Goal: Task Accomplishment & Management: Use online tool/utility

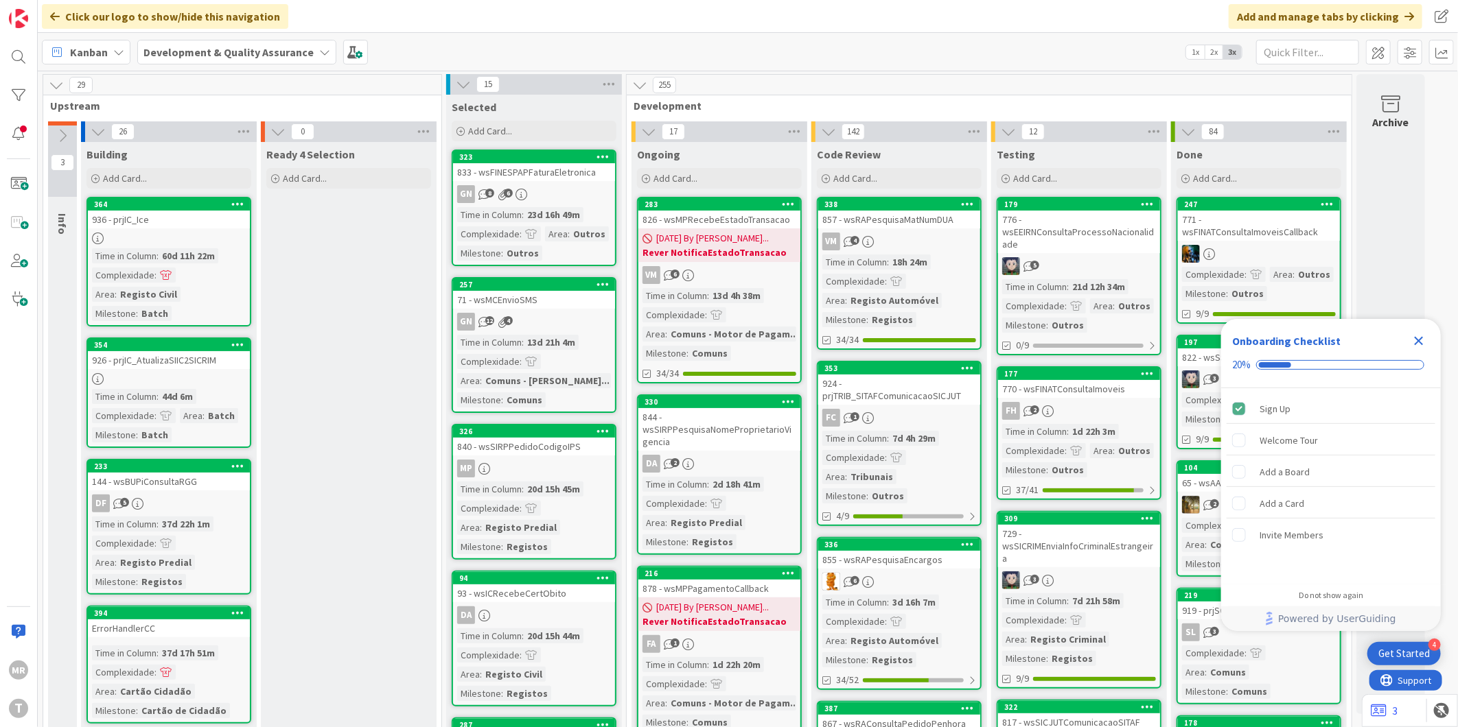
click at [1416, 347] on icon "Close Checklist" at bounding box center [1418, 341] width 16 height 16
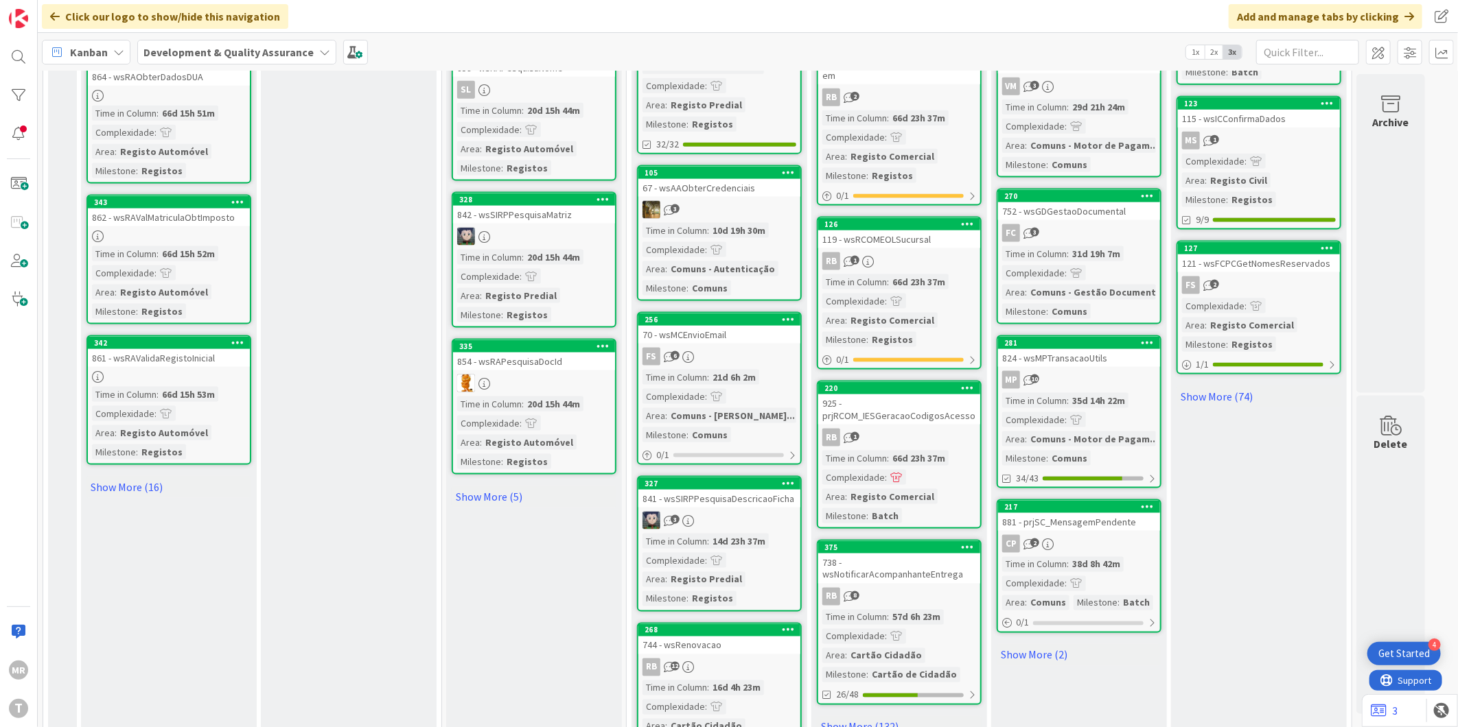
scroll to position [1206, 0]
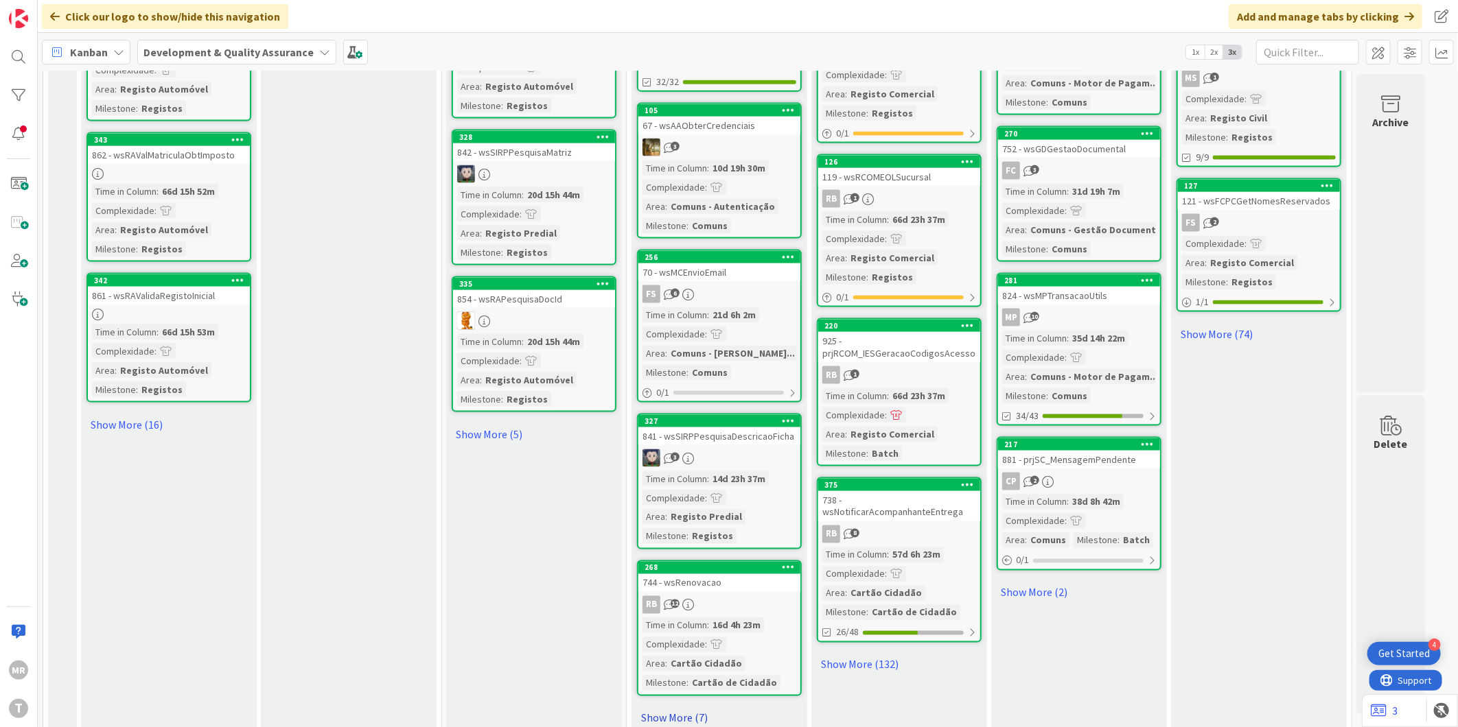
drag, startPoint x: 655, startPoint y: 688, endPoint x: 676, endPoint y: 655, distance: 38.6
click at [655, 708] on link "Show More (7)" at bounding box center [719, 719] width 165 height 22
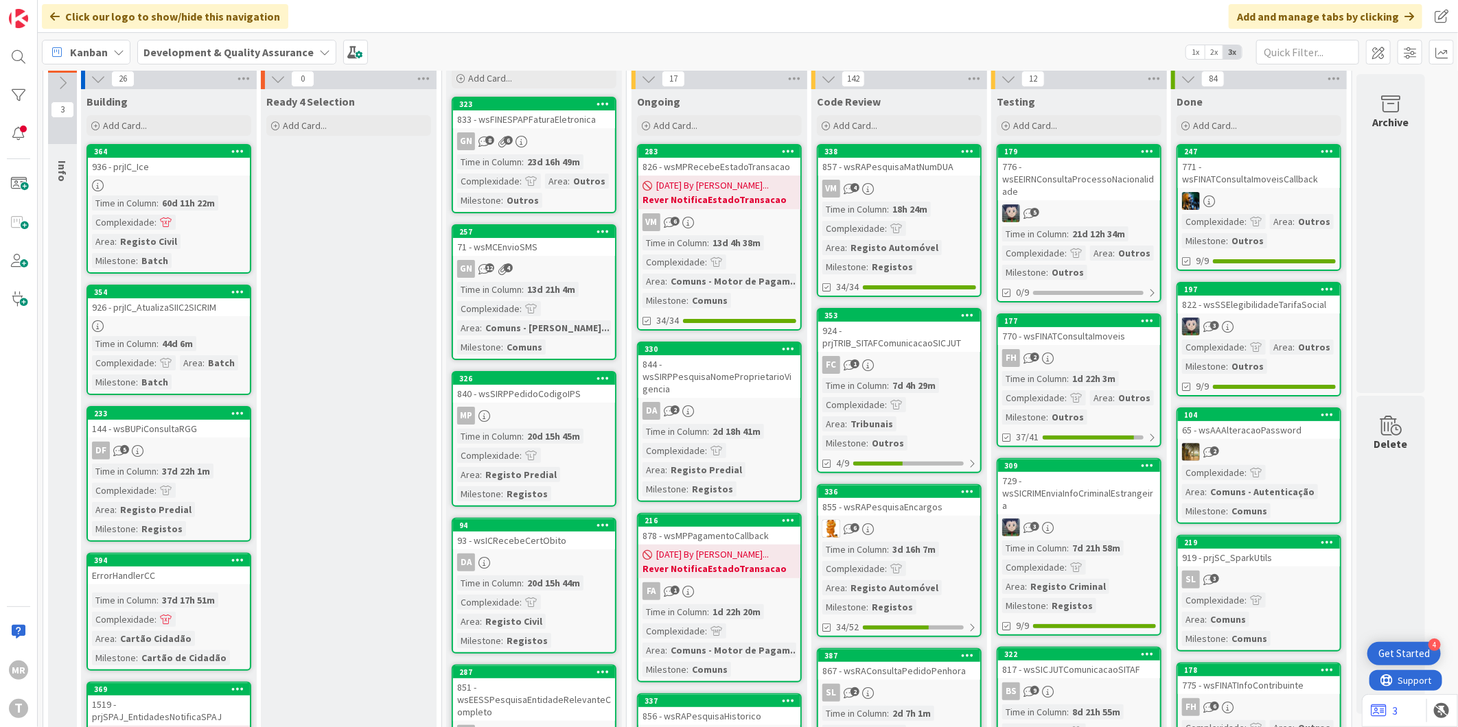
scroll to position [0, 0]
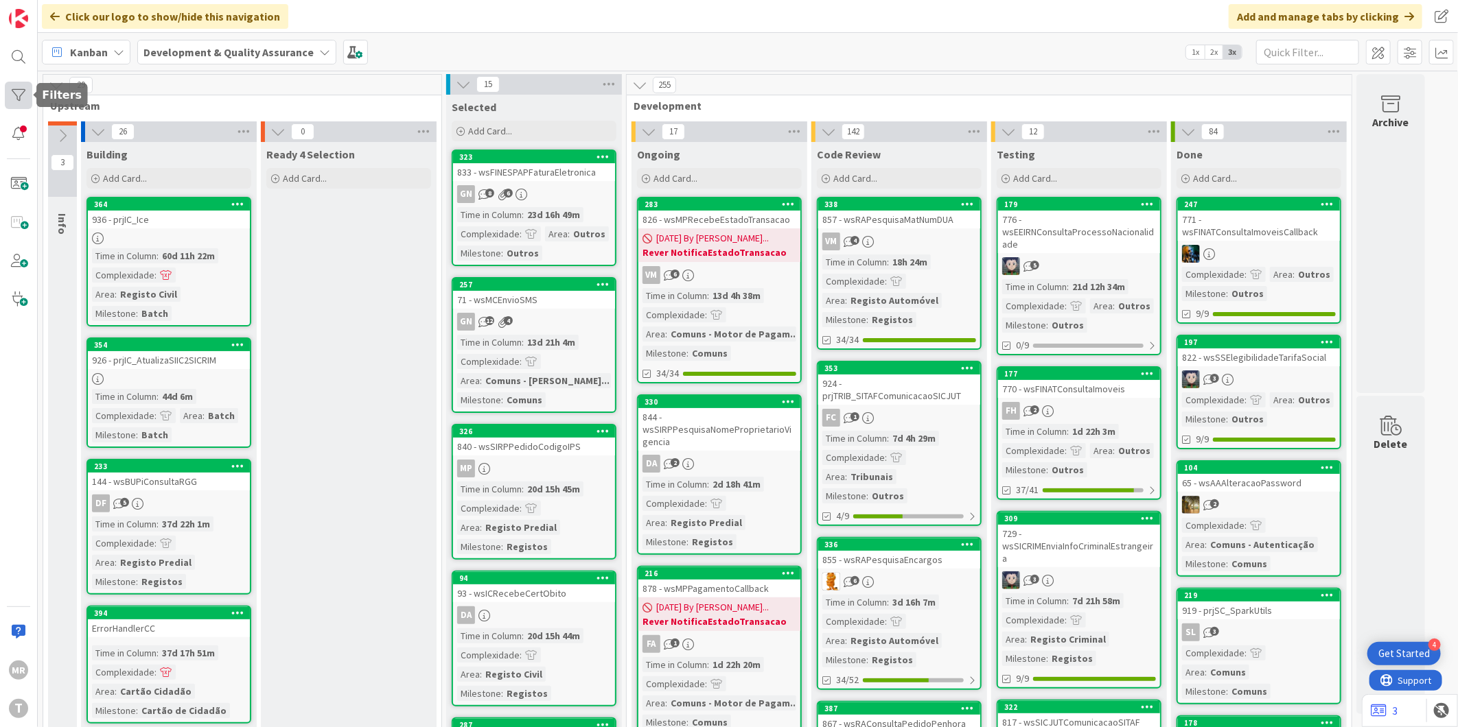
click at [16, 95] on div at bounding box center [18, 95] width 27 height 27
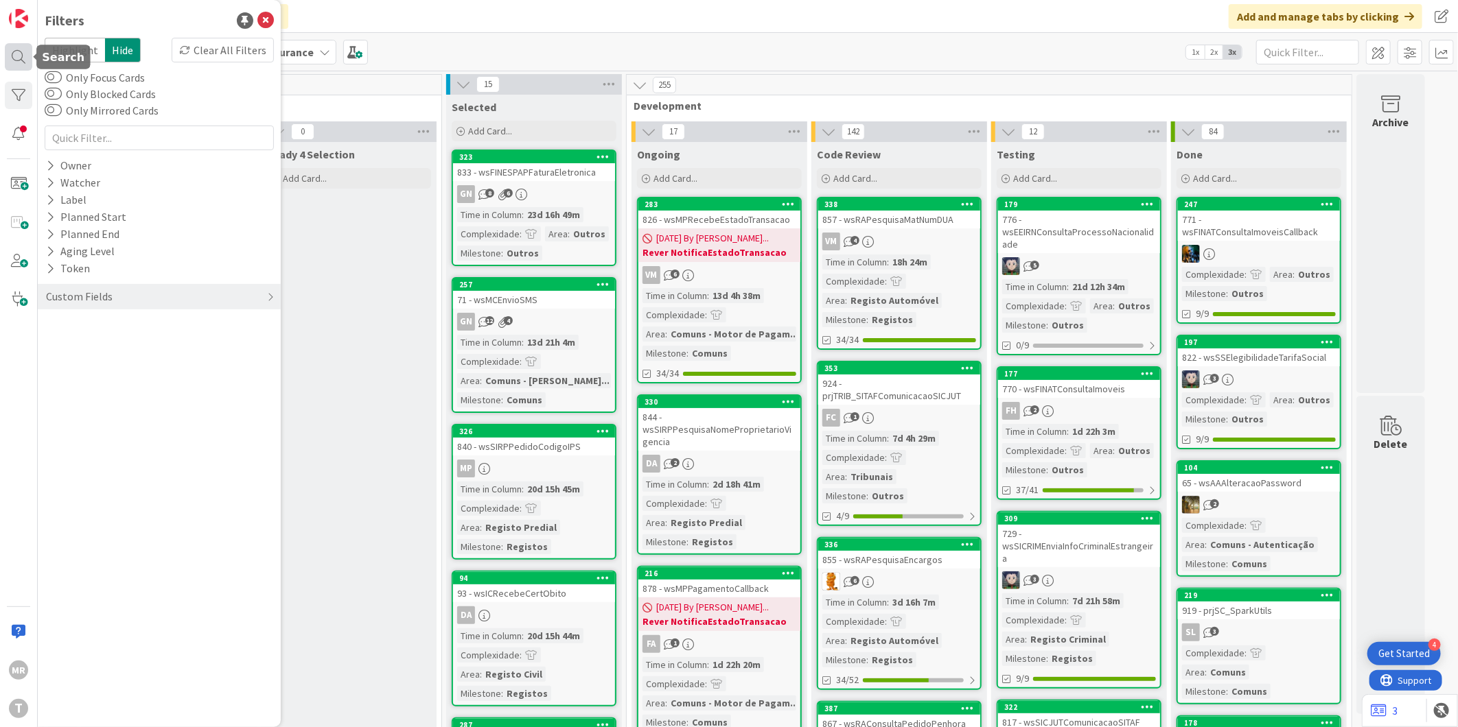
click at [24, 67] on div at bounding box center [18, 56] width 27 height 27
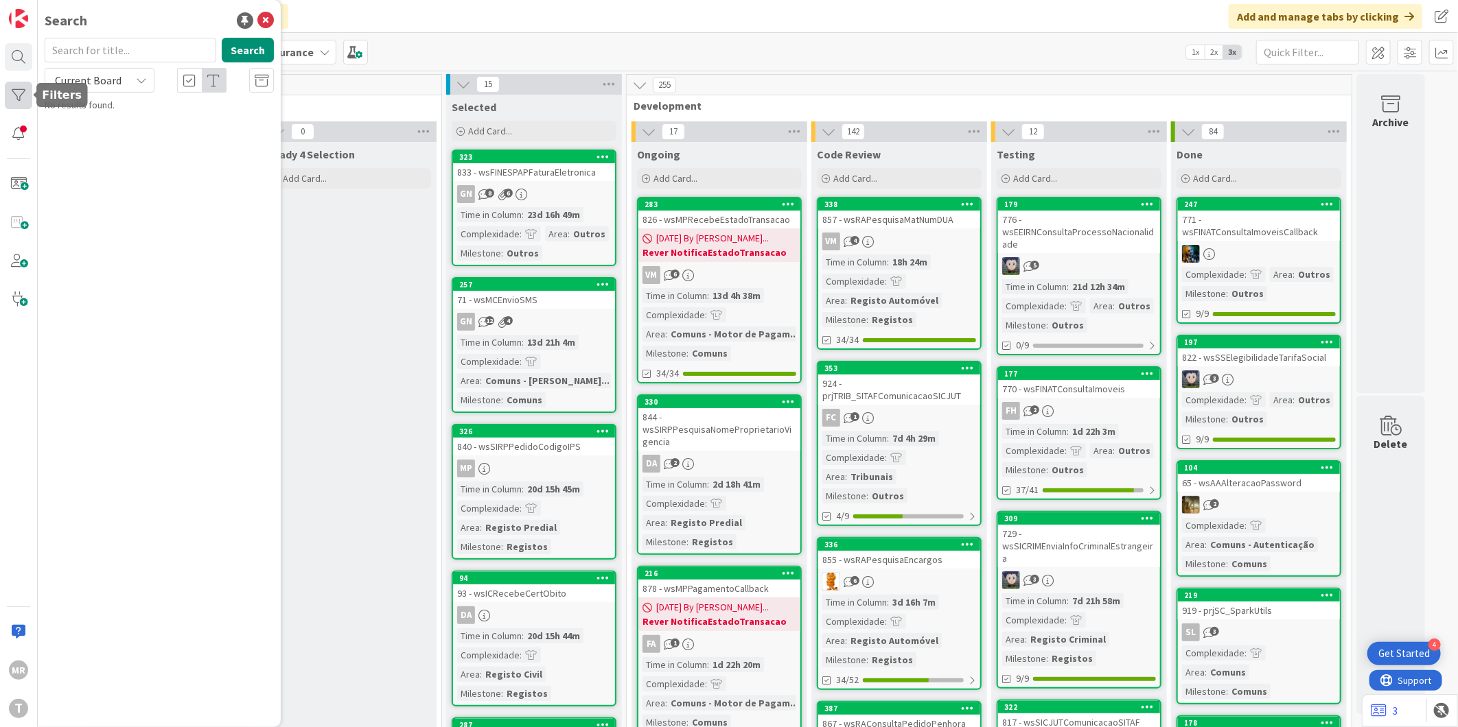
click at [19, 91] on div at bounding box center [18, 95] width 27 height 27
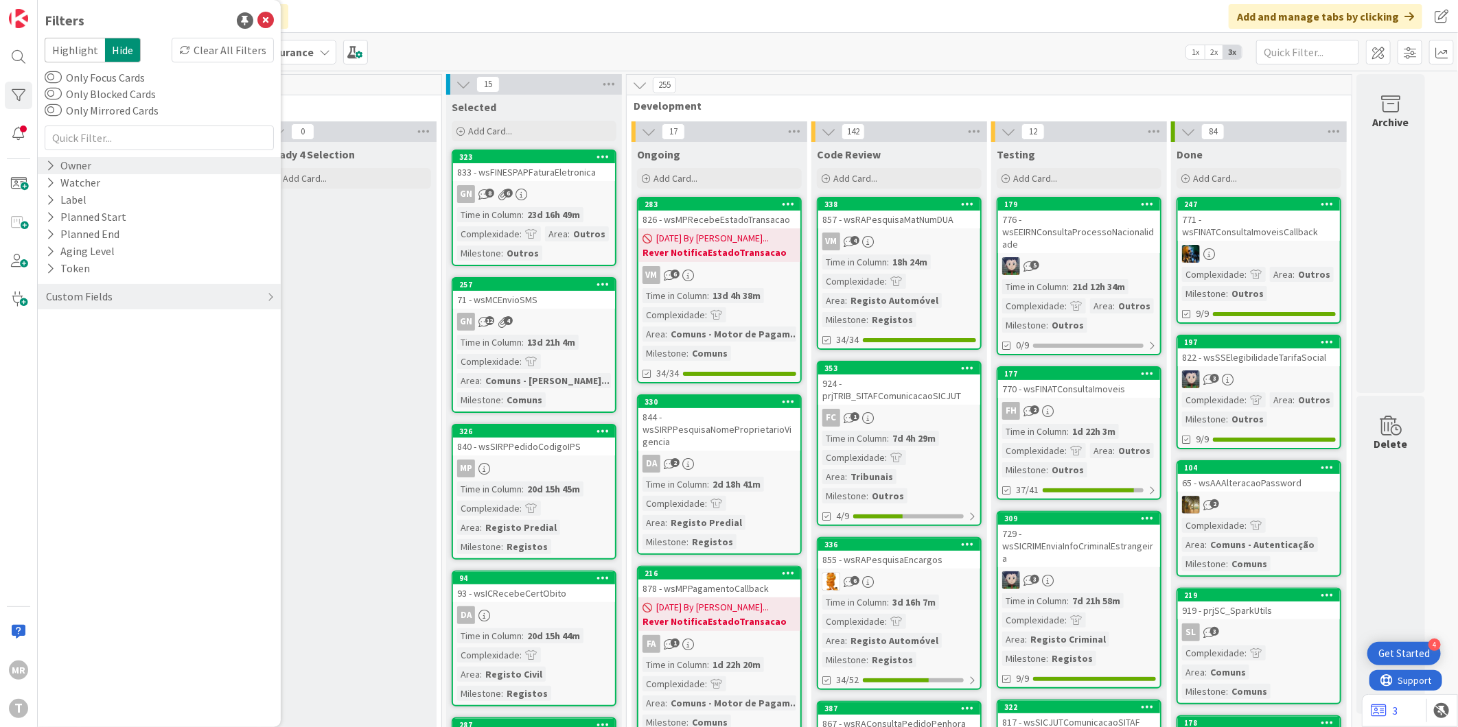
click at [50, 165] on icon at bounding box center [50, 166] width 9 height 12
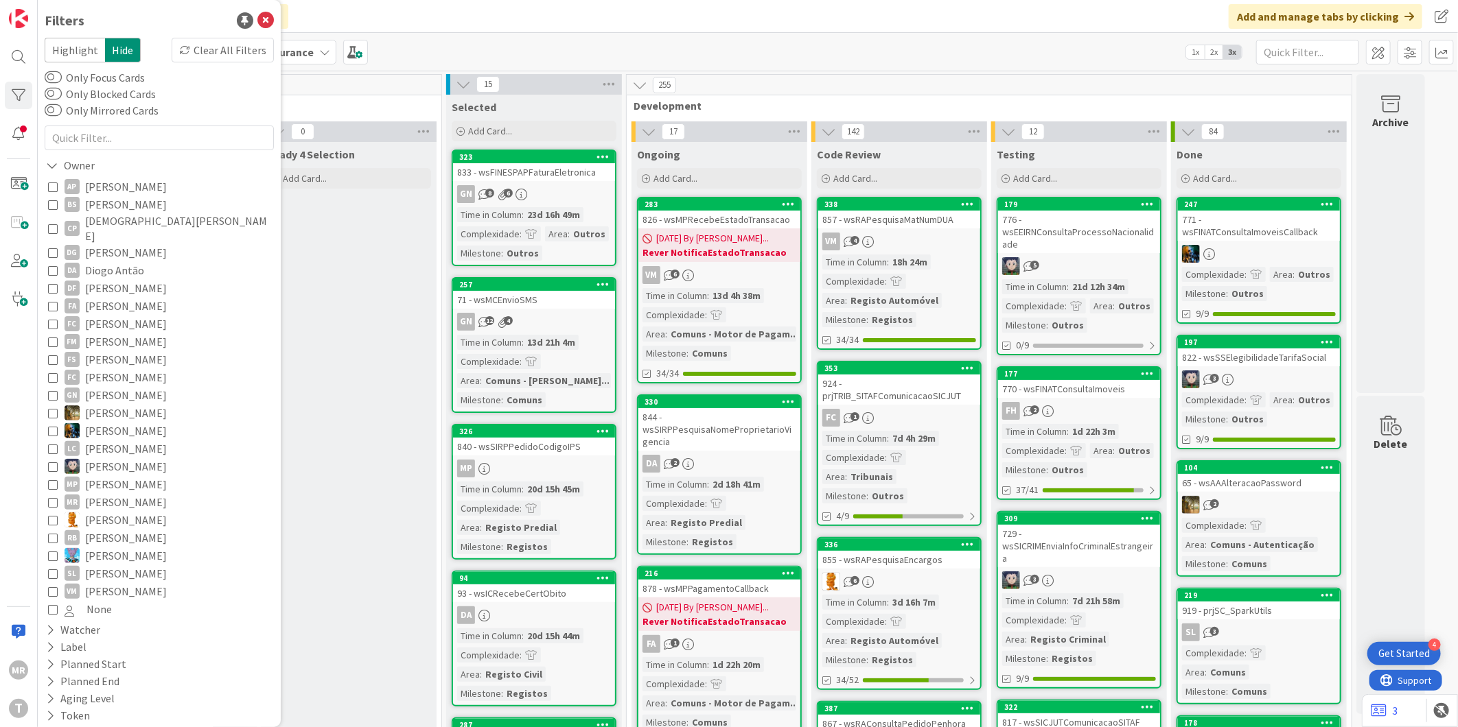
click at [101, 261] on span "Diogo Antão" at bounding box center [114, 270] width 59 height 18
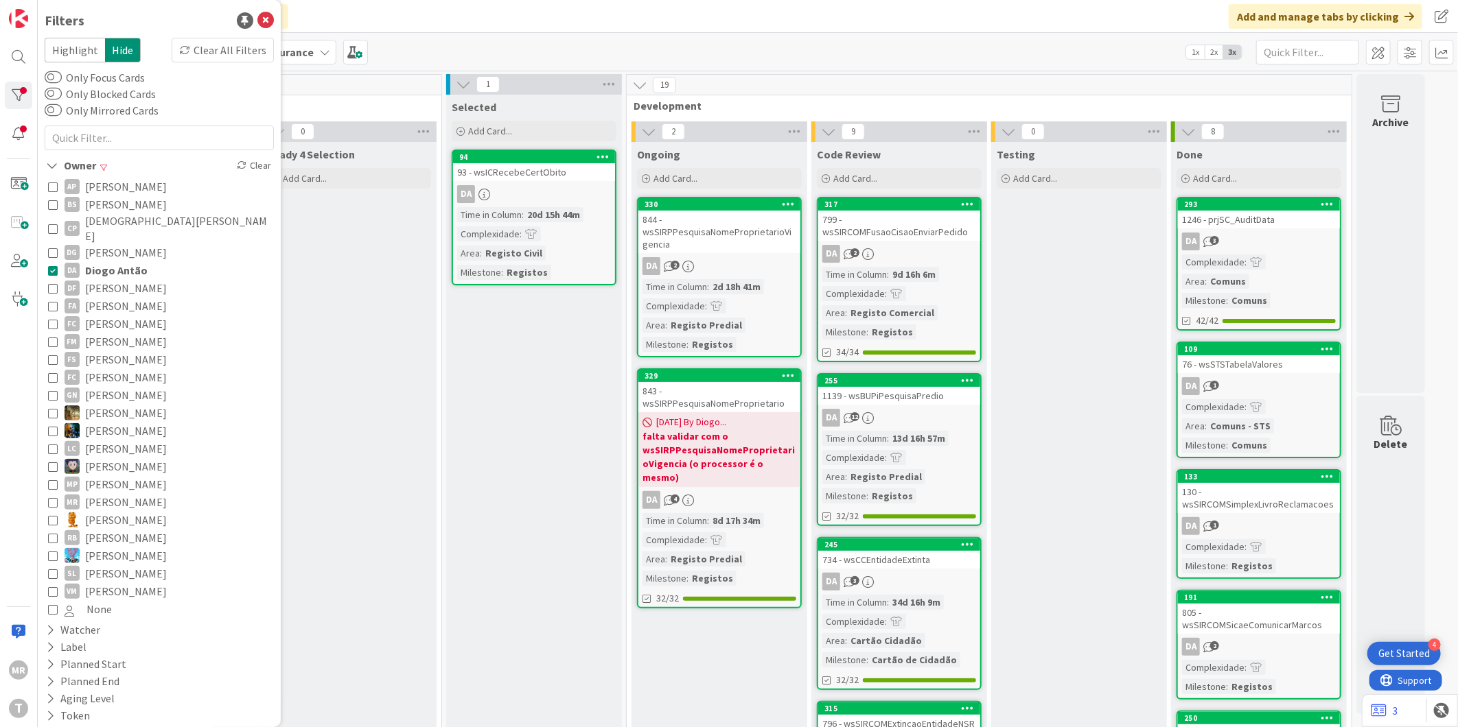
click at [134, 261] on span "Diogo Antão" at bounding box center [116, 270] width 62 height 18
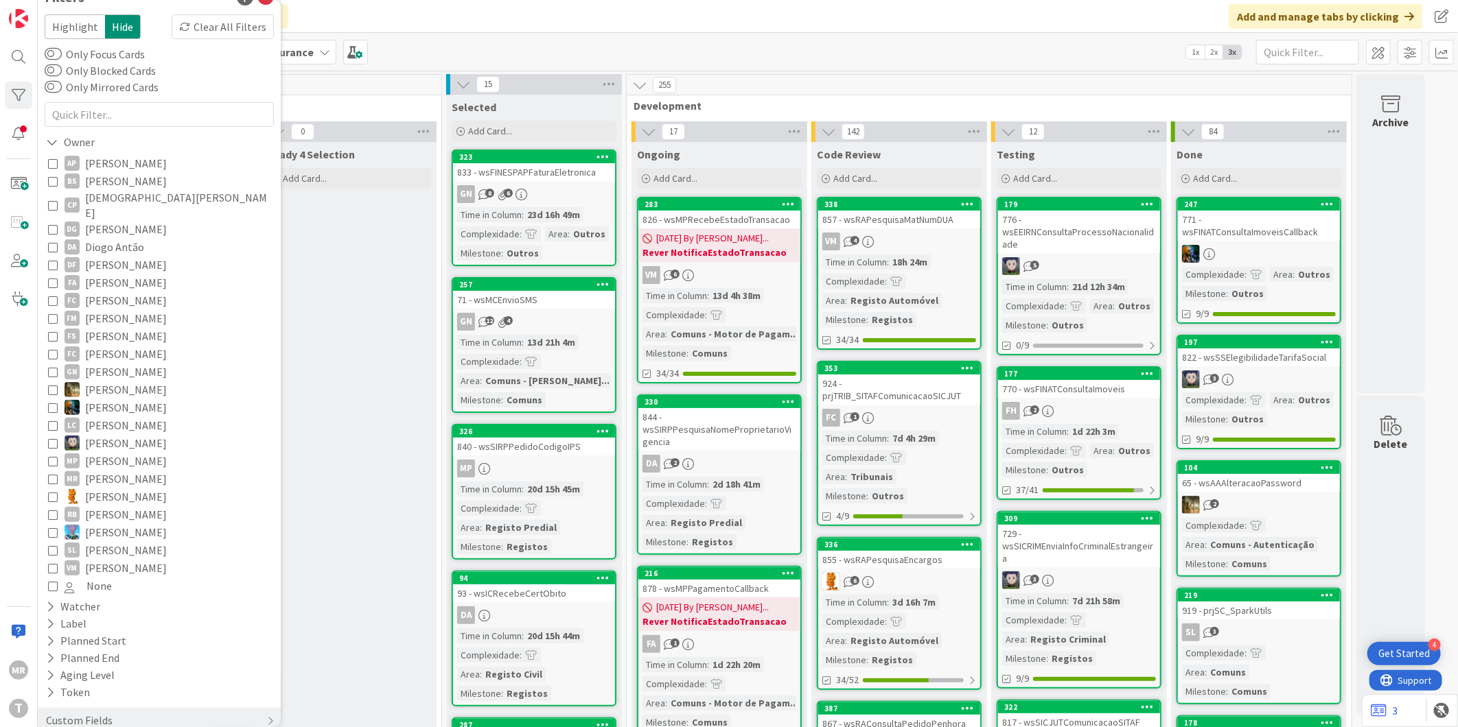
scroll to position [34, 0]
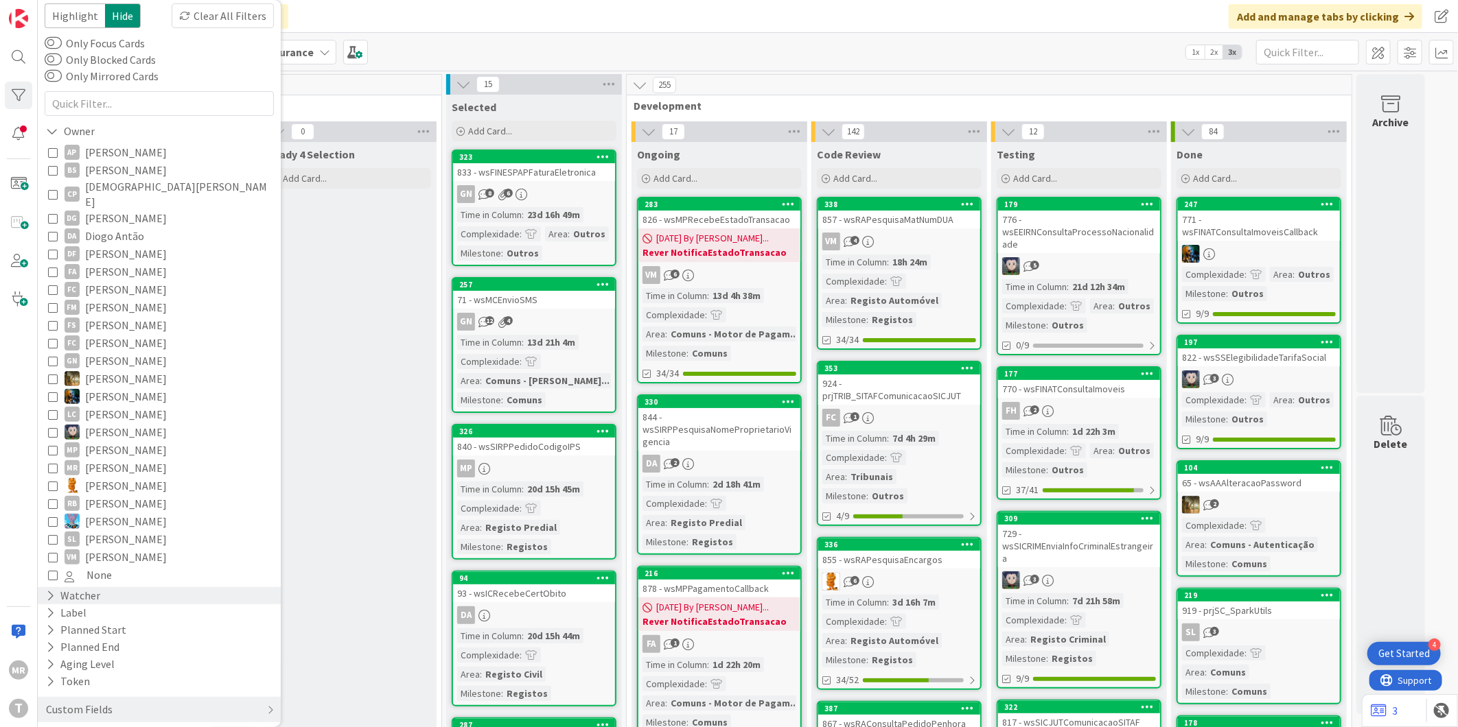
click at [42, 587] on div "Watcher" at bounding box center [159, 595] width 243 height 17
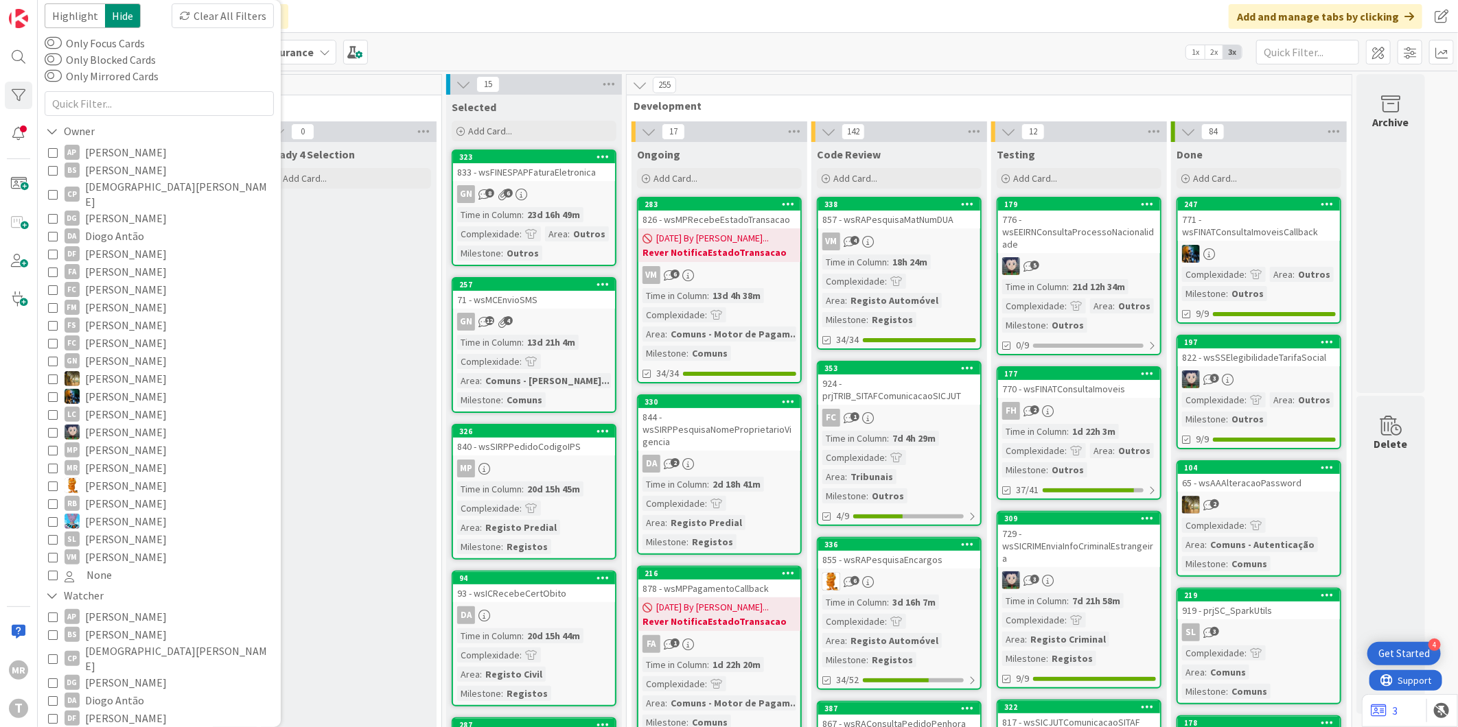
scroll to position [110, 0]
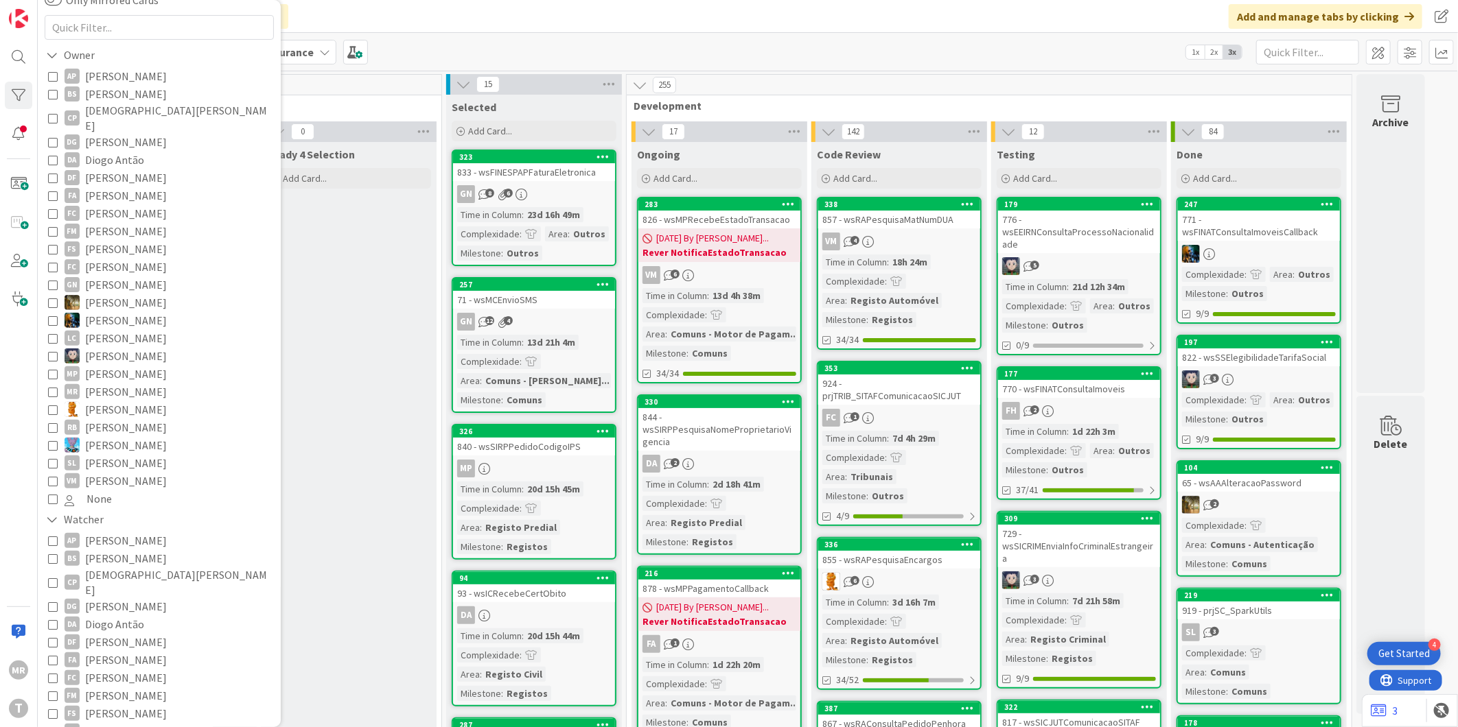
click at [125, 669] on span "Filipe Carvalho" at bounding box center [126, 678] width 82 height 18
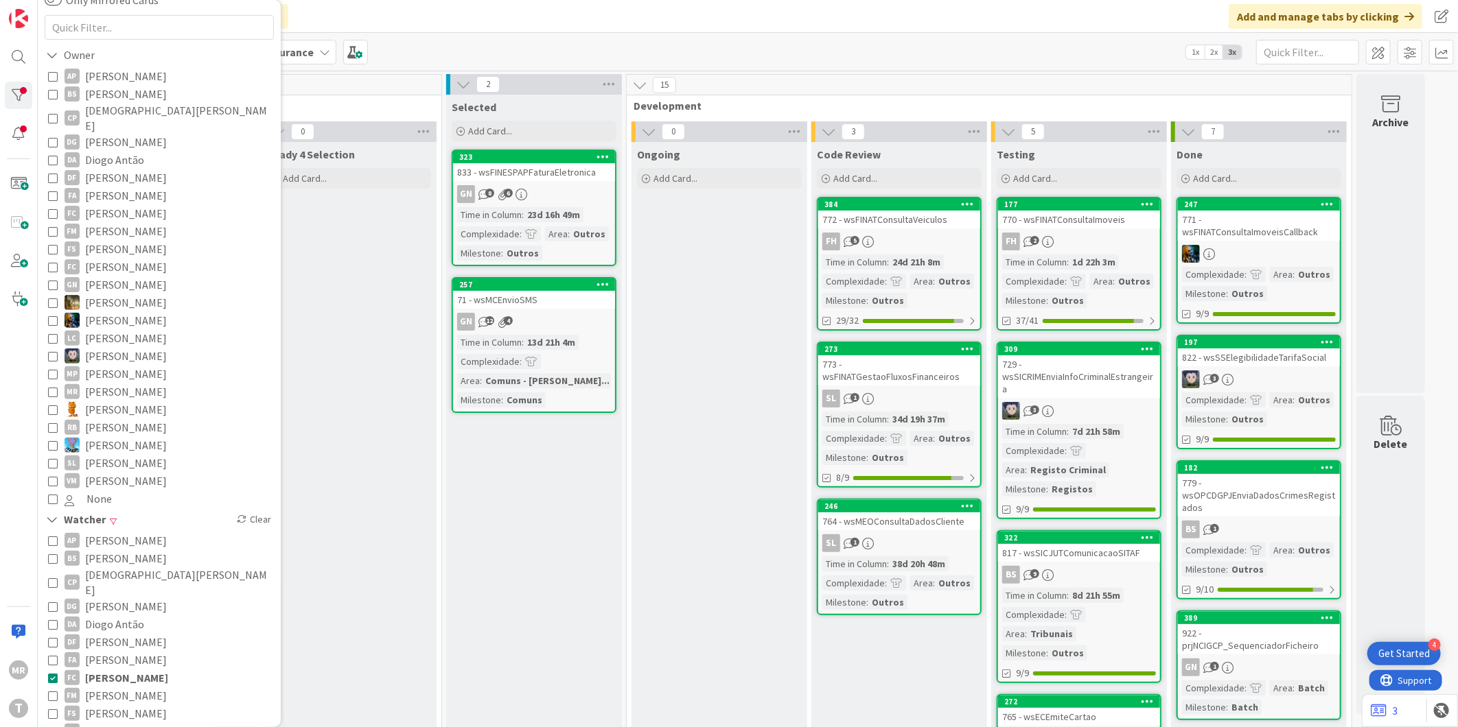
click at [106, 669] on span "Filipe Carvalho" at bounding box center [126, 678] width 83 height 18
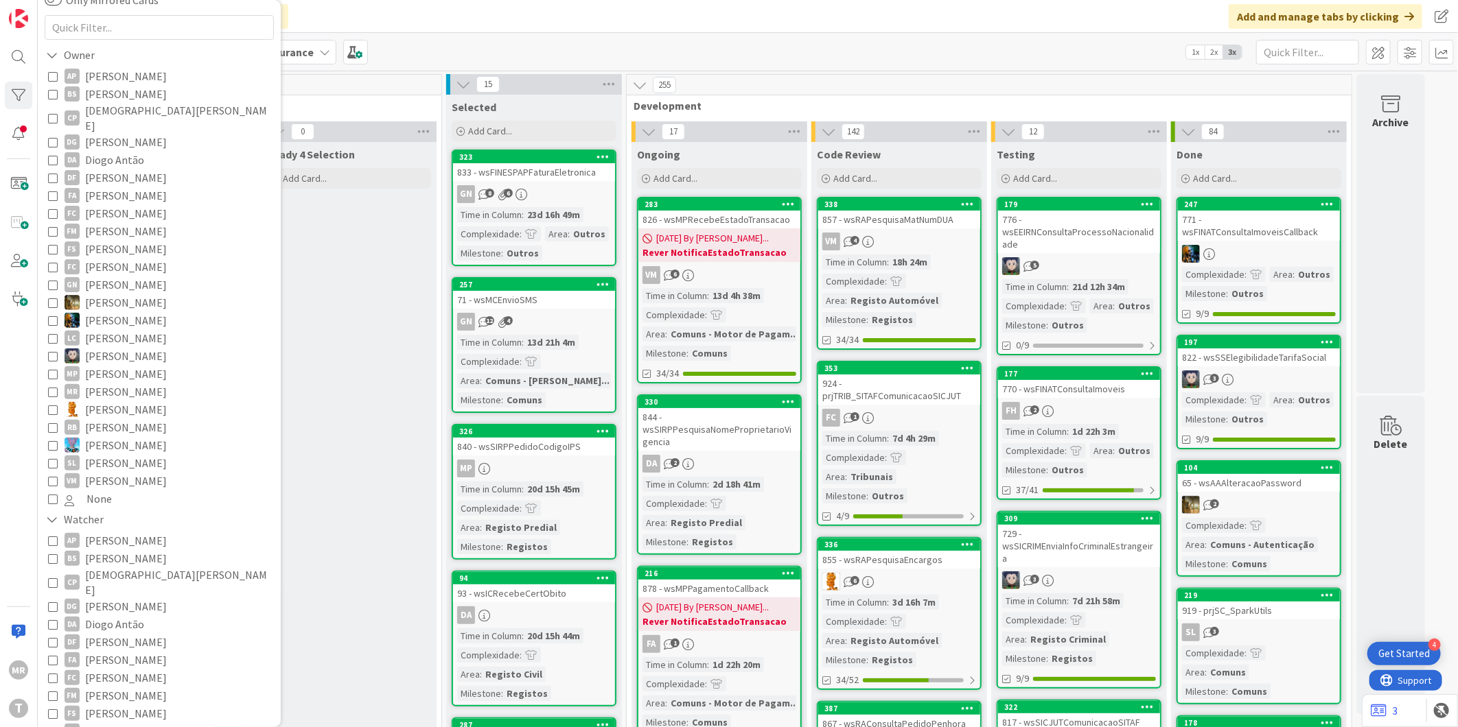
click at [104, 347] on span "Lucas Spengler" at bounding box center [126, 356] width 82 height 18
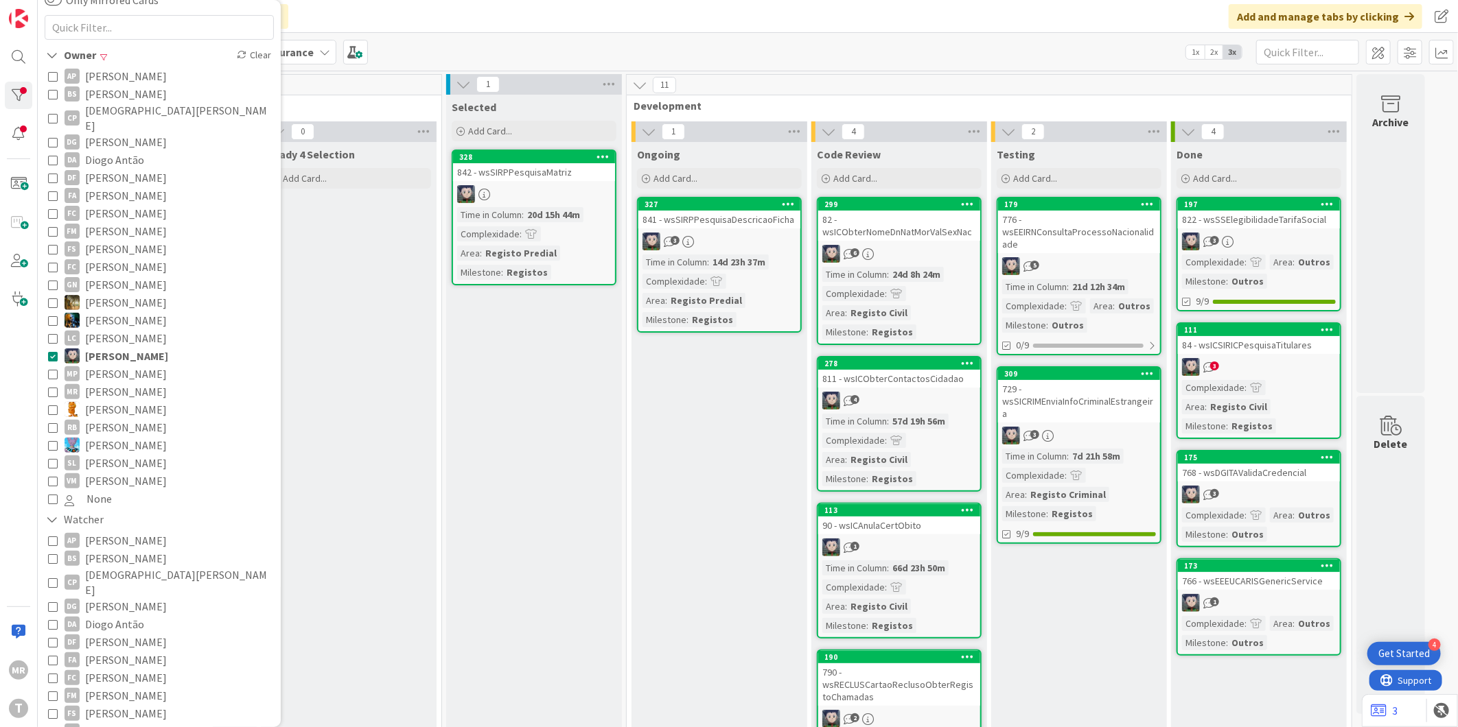
drag, startPoint x: 147, startPoint y: 345, endPoint x: 401, endPoint y: 360, distance: 254.4
click at [147, 347] on span "Lucas Spengler" at bounding box center [126, 356] width 83 height 18
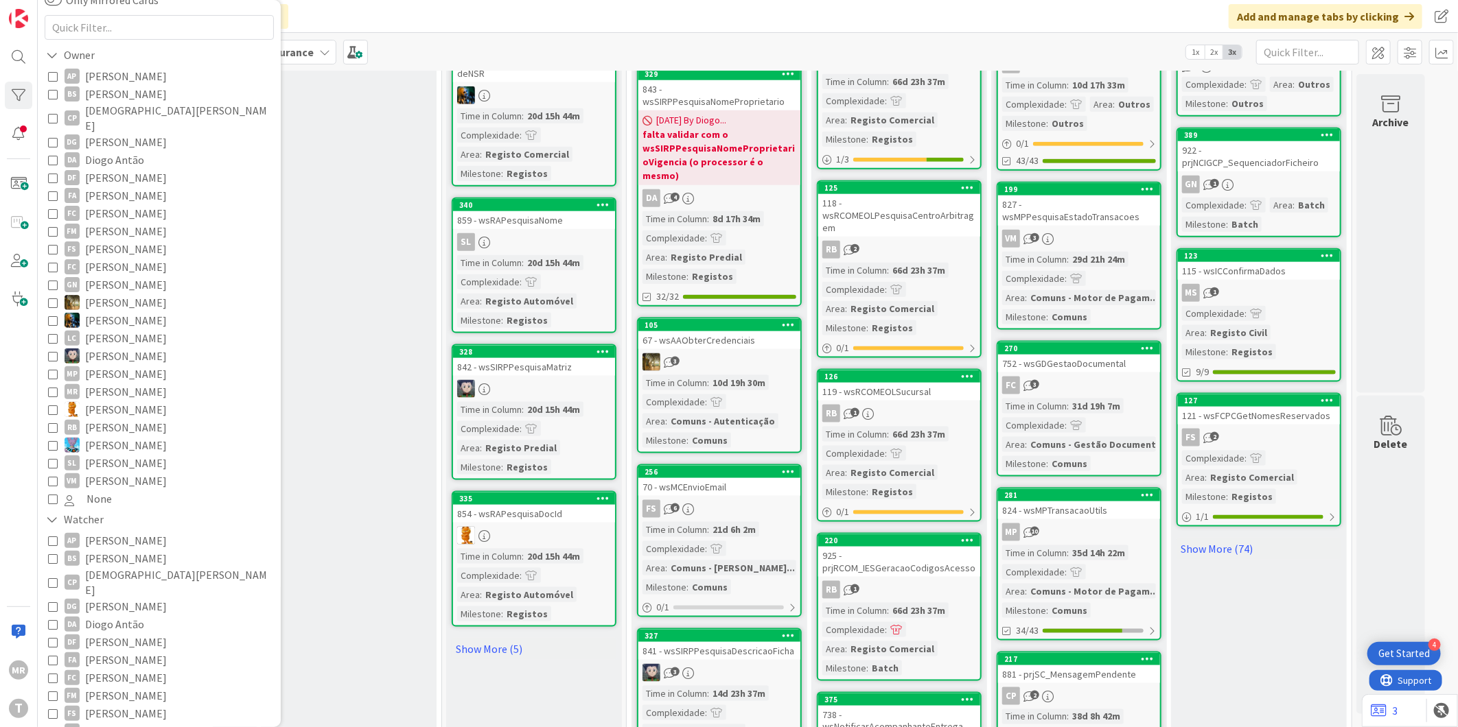
scroll to position [1296, 0]
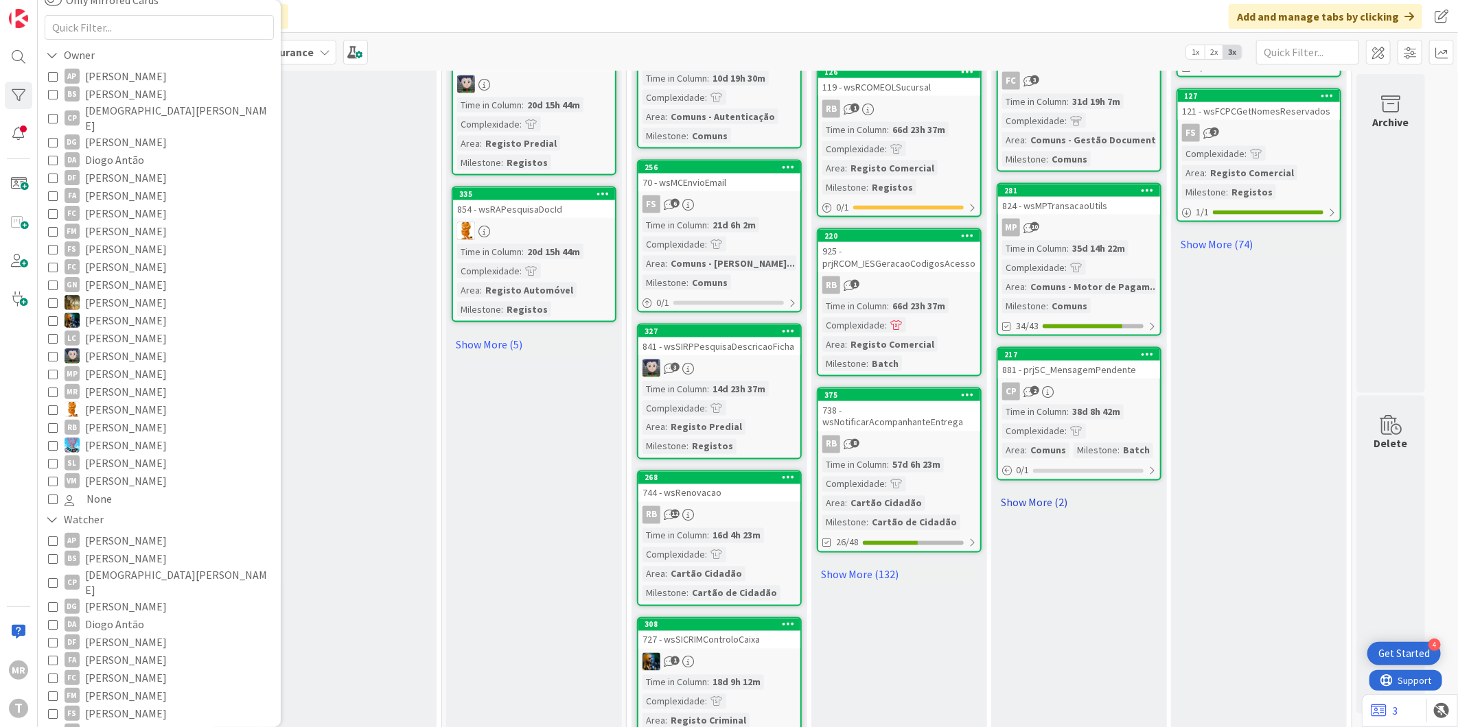
click at [1034, 492] on link "Show More (2)" at bounding box center [1078, 503] width 165 height 22
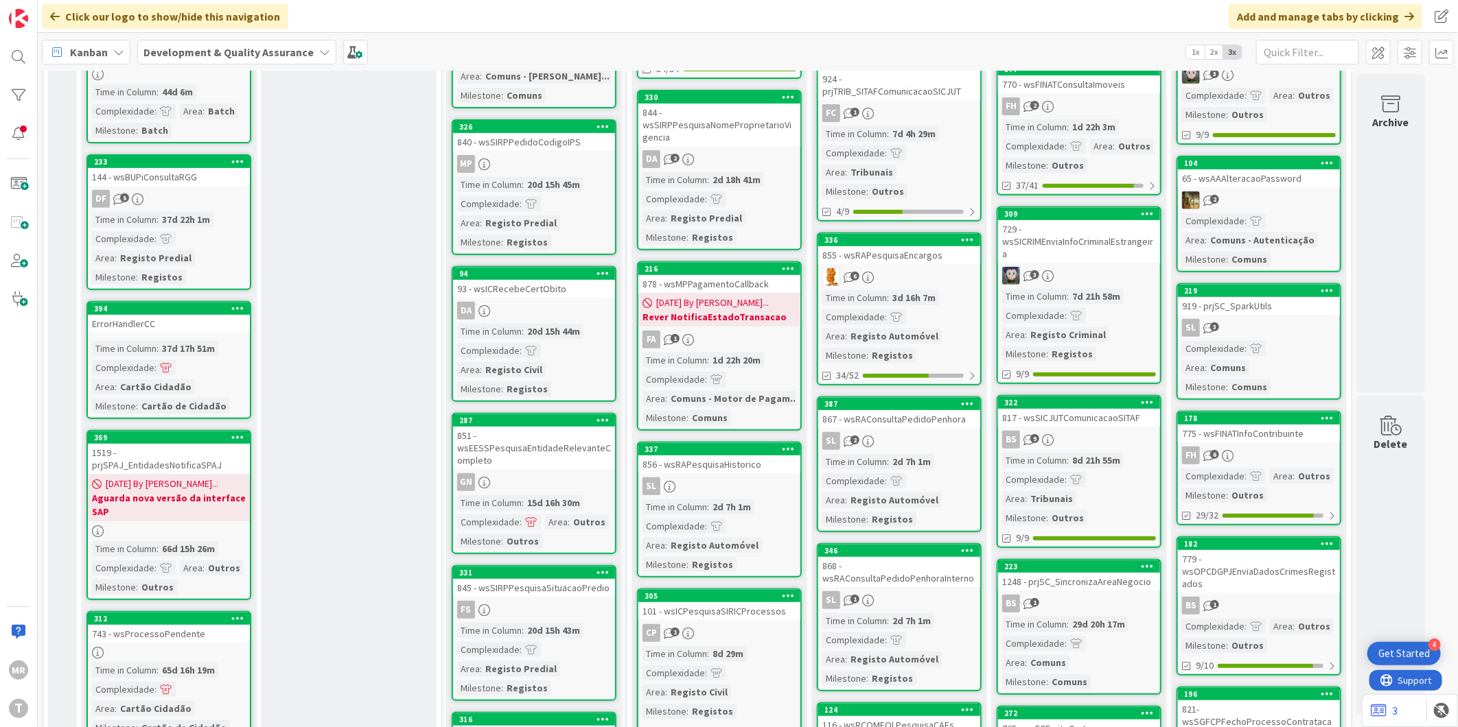
scroll to position [0, 0]
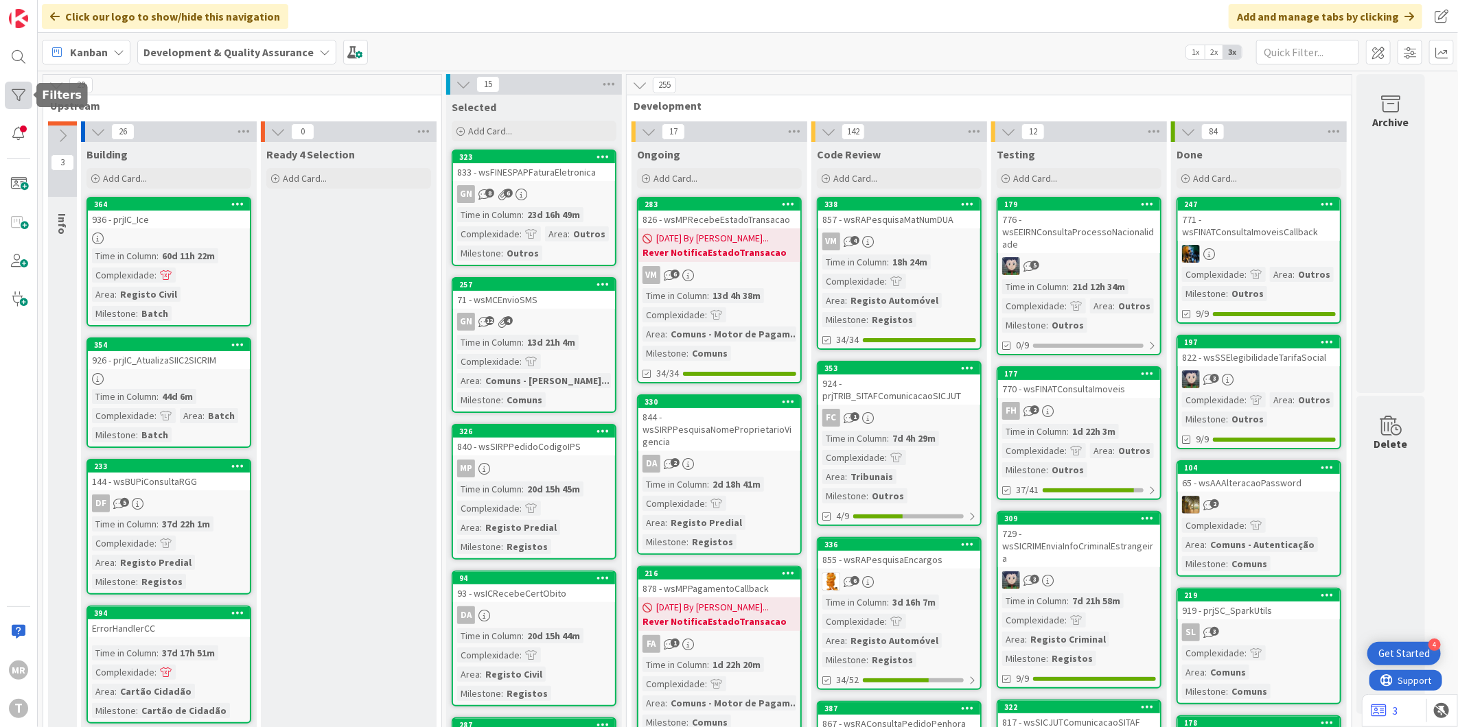
click at [21, 96] on div at bounding box center [18, 95] width 27 height 27
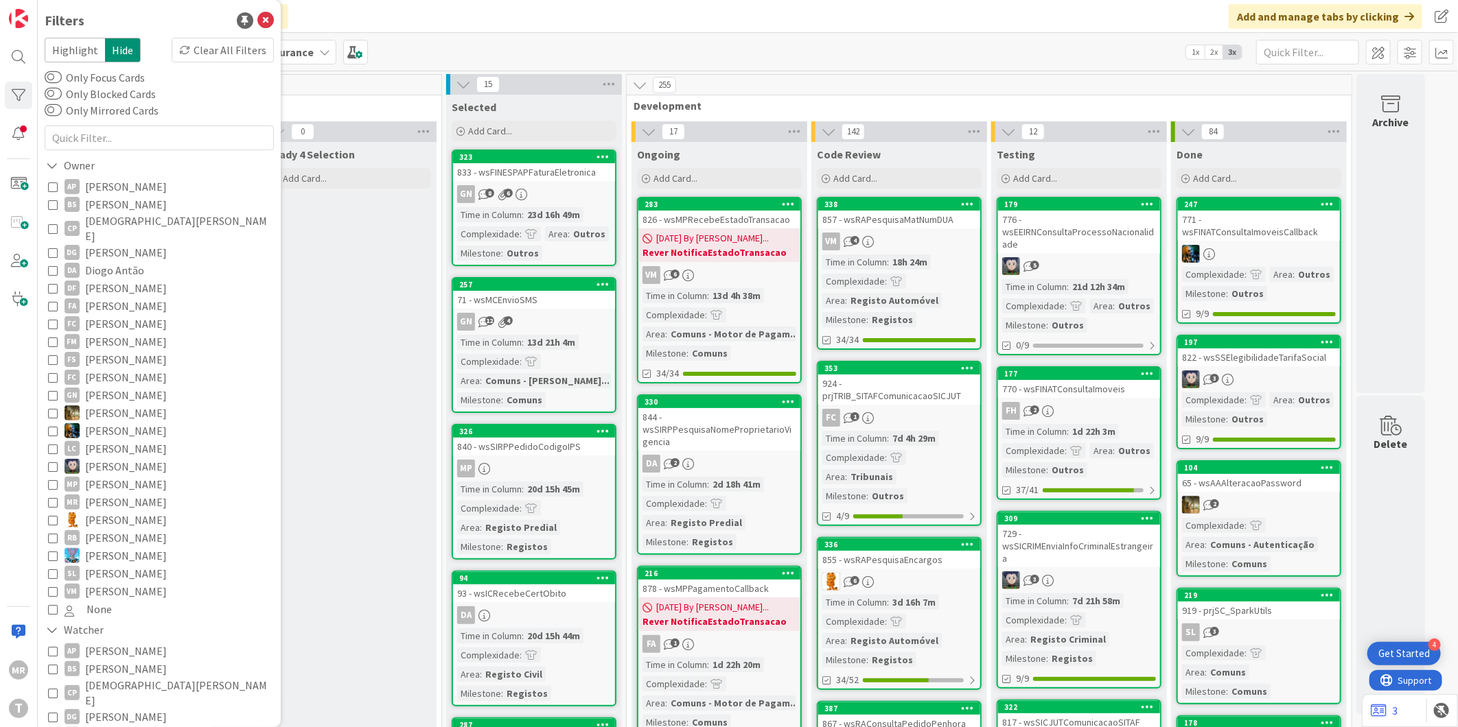
click at [126, 458] on span "Lucas Spengler" at bounding box center [126, 467] width 82 height 18
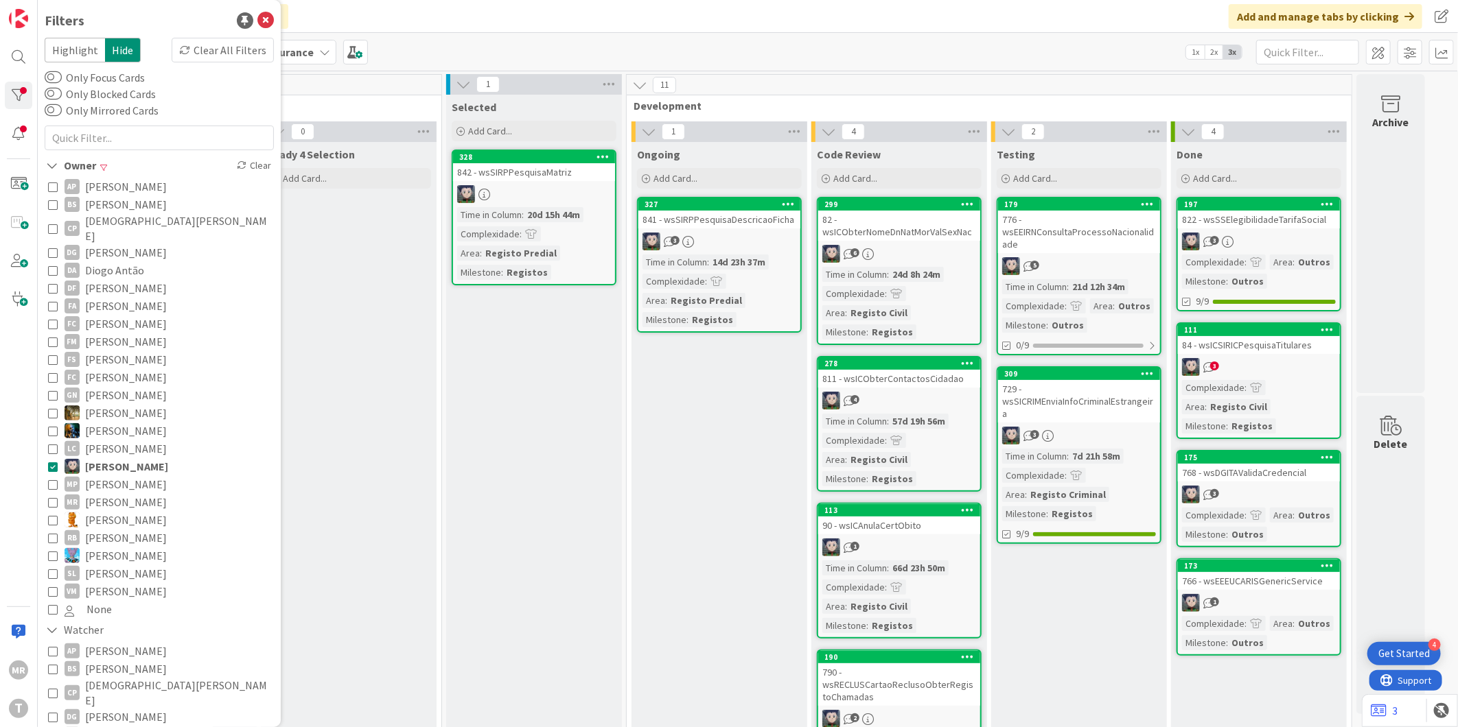
click at [112, 476] on span "[PERSON_NAME]" at bounding box center [126, 485] width 82 height 18
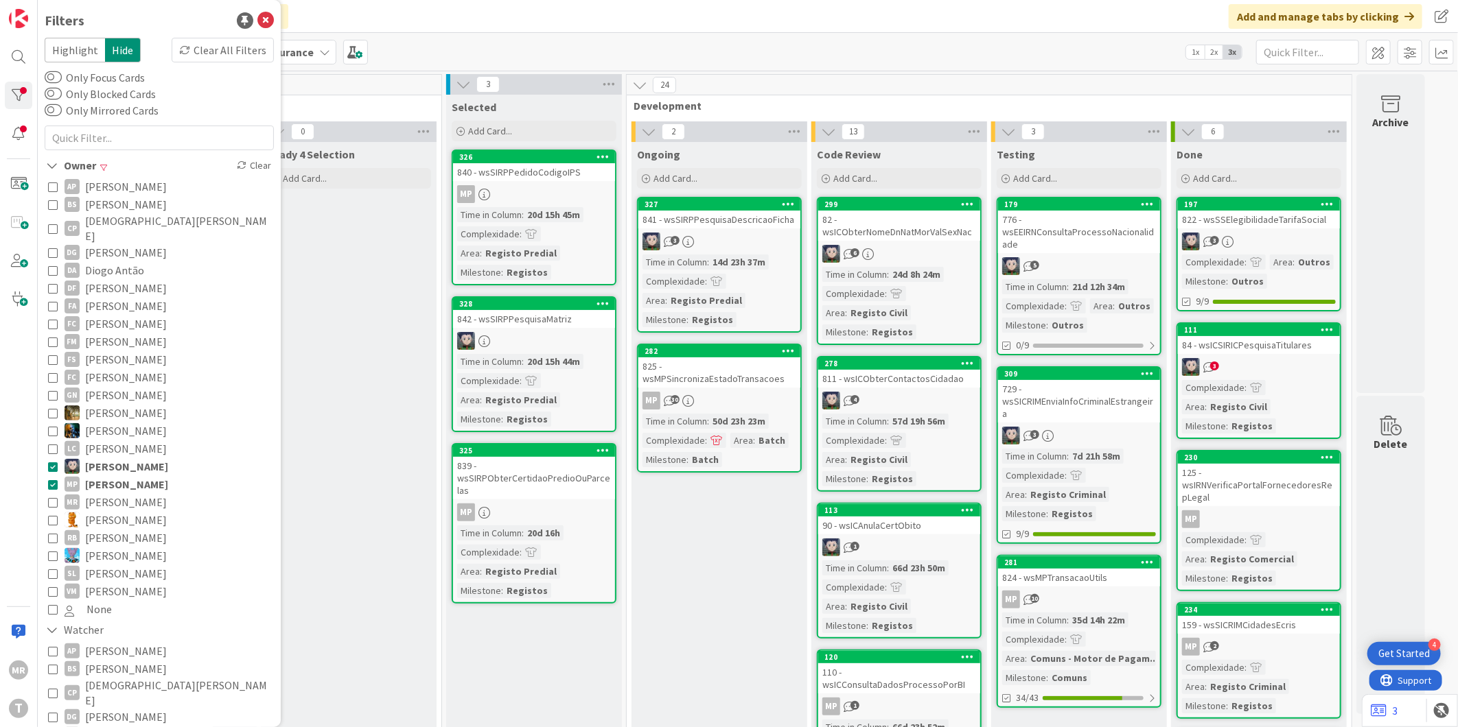
click at [121, 458] on span "Lucas Spengler" at bounding box center [126, 467] width 83 height 18
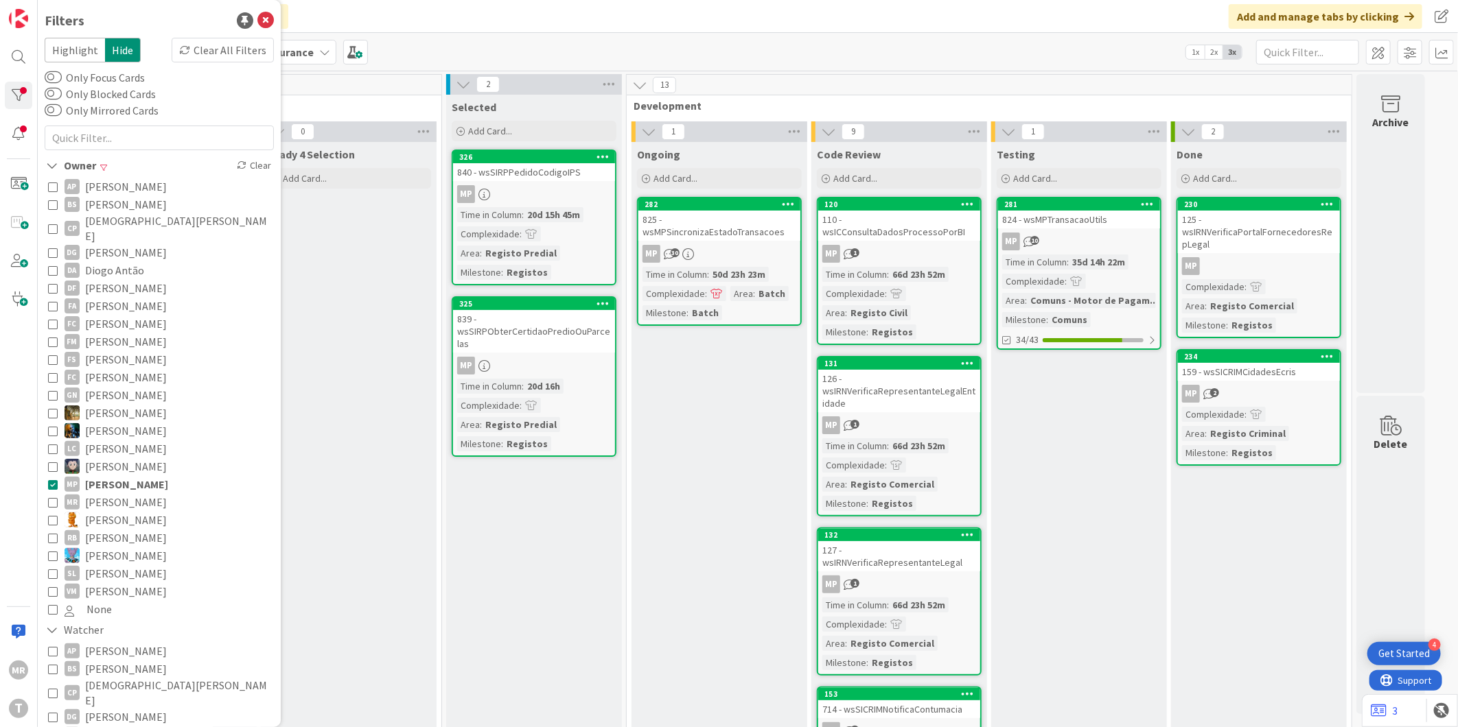
drag, startPoint x: 126, startPoint y: 505, endPoint x: 131, endPoint y: 483, distance: 22.5
click at [126, 511] on span "Rafael Lima" at bounding box center [126, 520] width 82 height 18
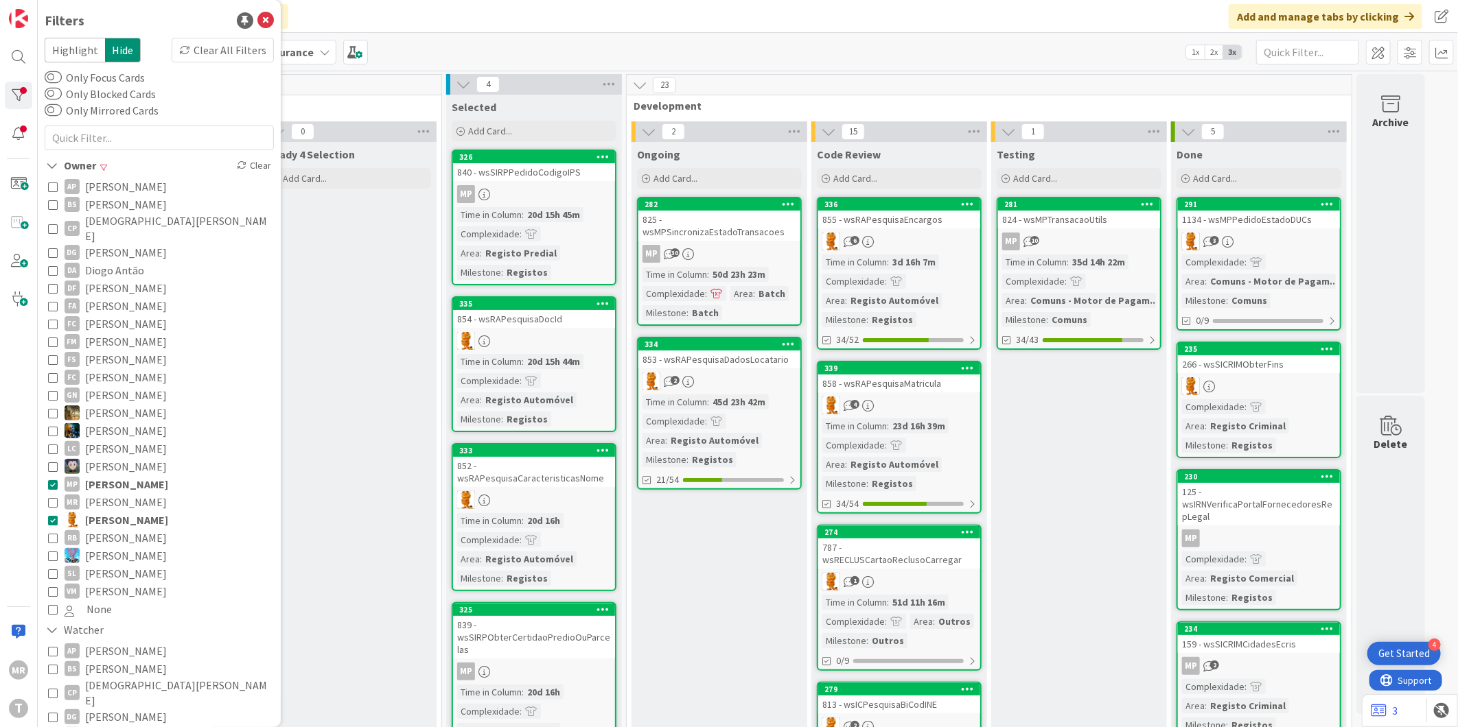
click at [132, 476] on span "[PERSON_NAME]" at bounding box center [126, 485] width 83 height 18
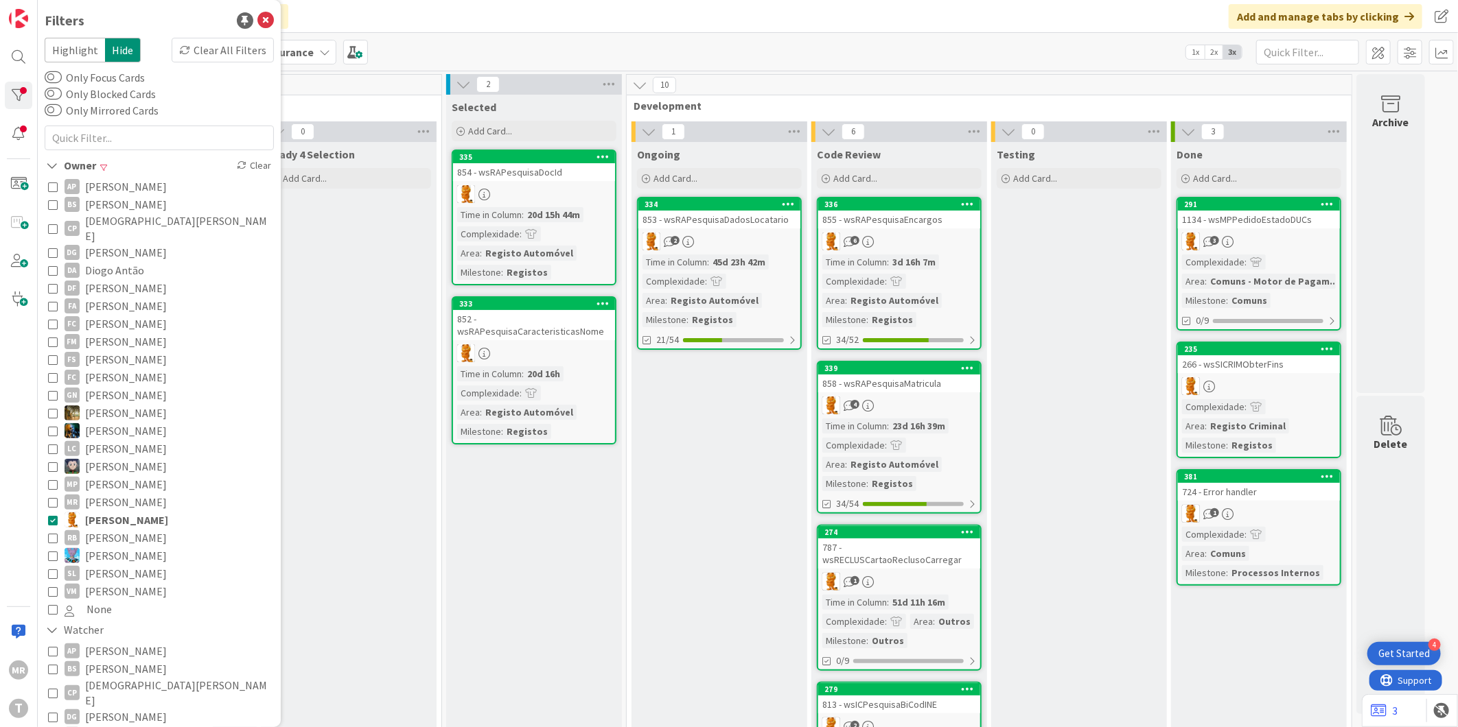
drag, startPoint x: 110, startPoint y: 526, endPoint x: 110, endPoint y: 518, distance: 7.6
click at [110, 529] on span "Renato Barros" at bounding box center [126, 538] width 82 height 18
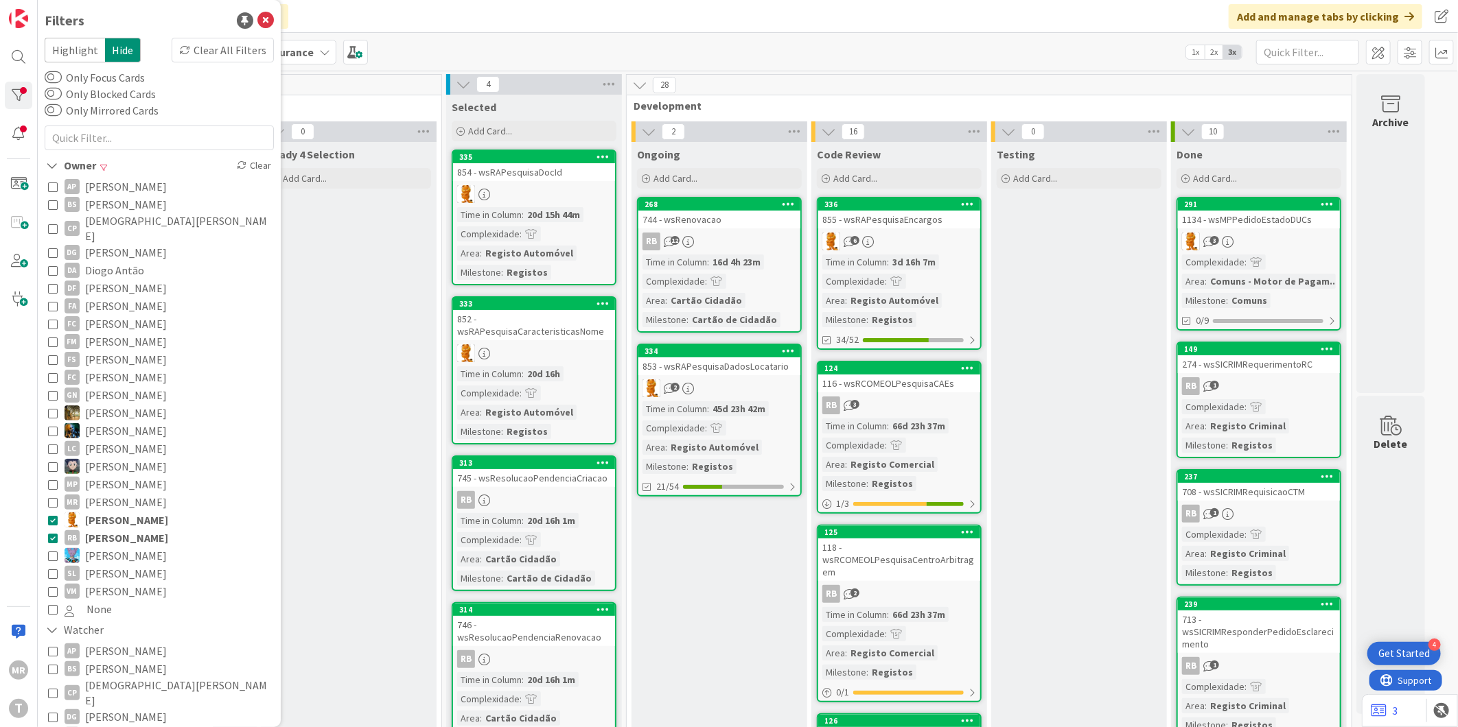
click at [115, 511] on span "Rafael Lima" at bounding box center [126, 520] width 83 height 18
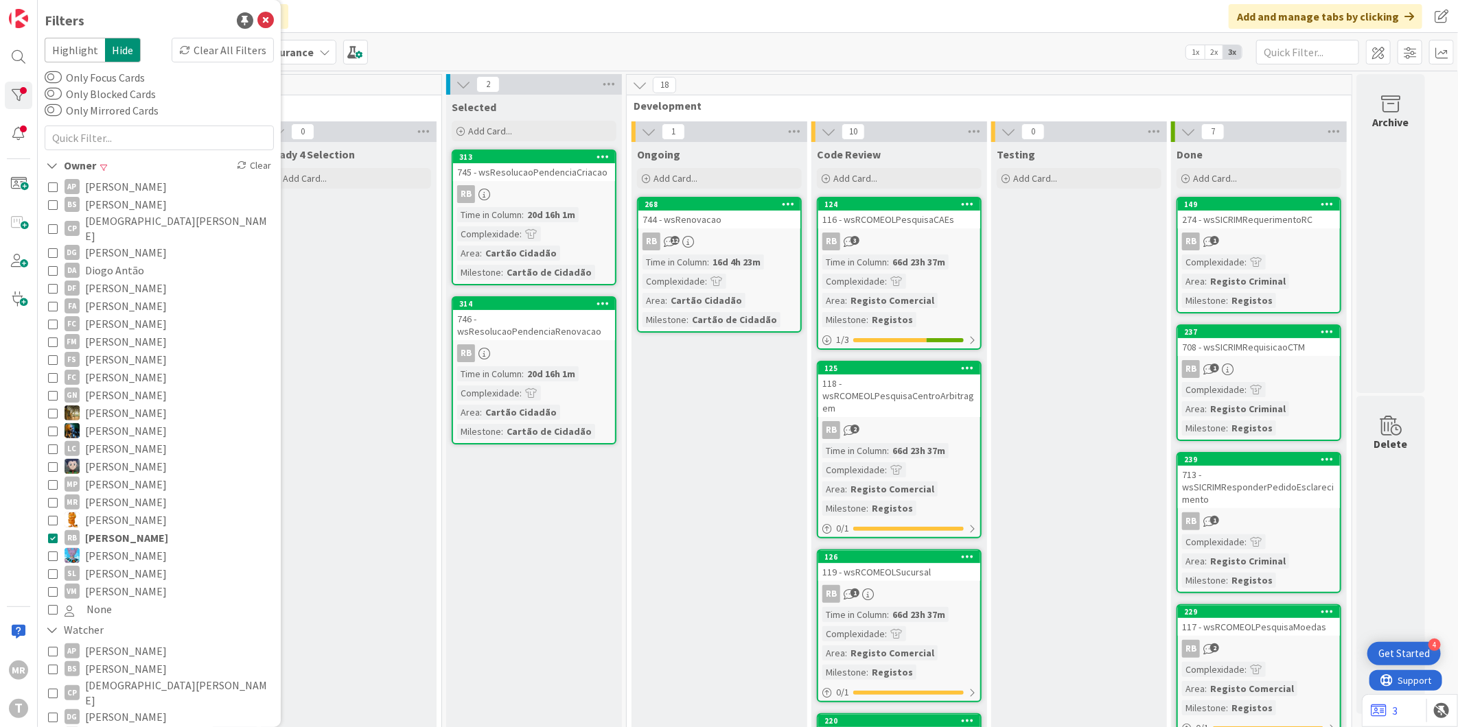
click at [132, 583] on span "Vitor Martins" at bounding box center [126, 592] width 82 height 18
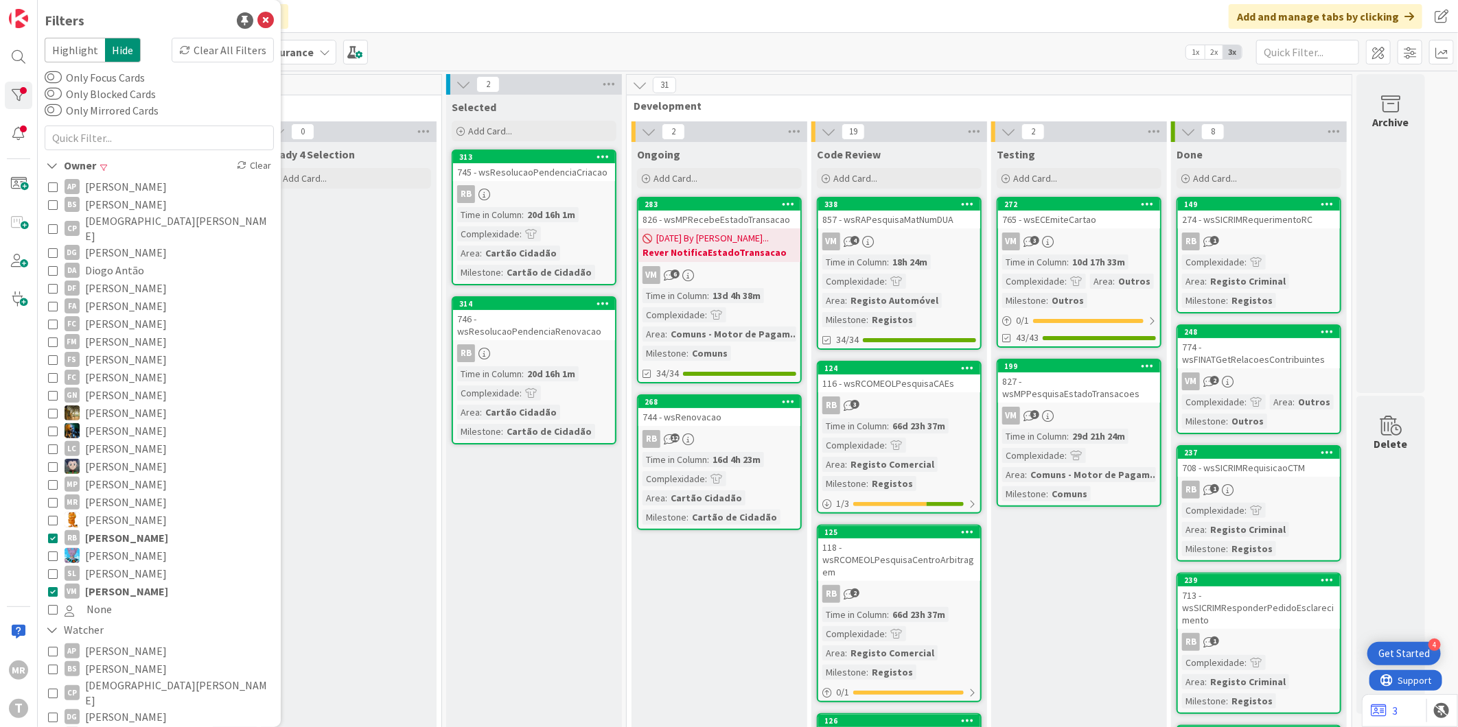
click at [141, 529] on span "Renato Barros" at bounding box center [126, 538] width 83 height 18
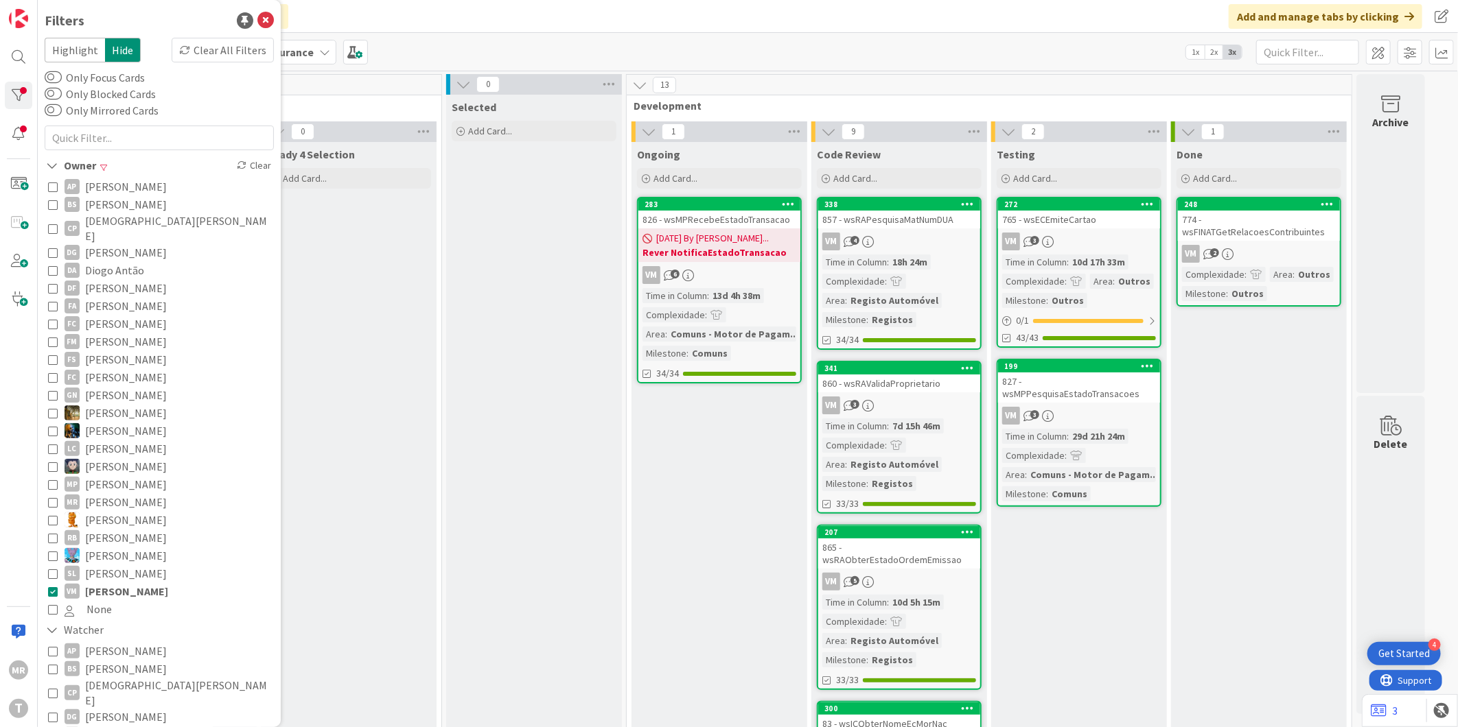
click at [115, 583] on span "Vitor Martins" at bounding box center [126, 592] width 83 height 18
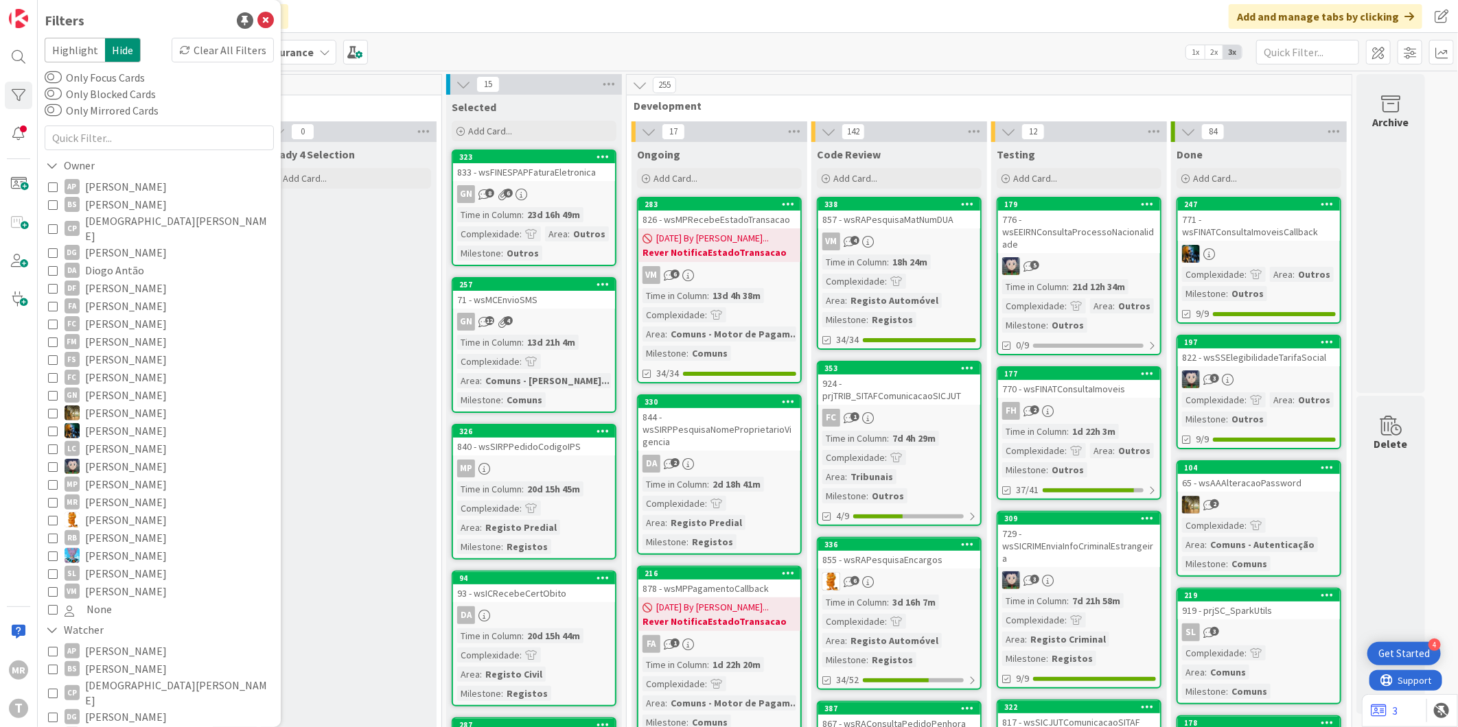
click at [107, 476] on span "[PERSON_NAME]" at bounding box center [126, 485] width 82 height 18
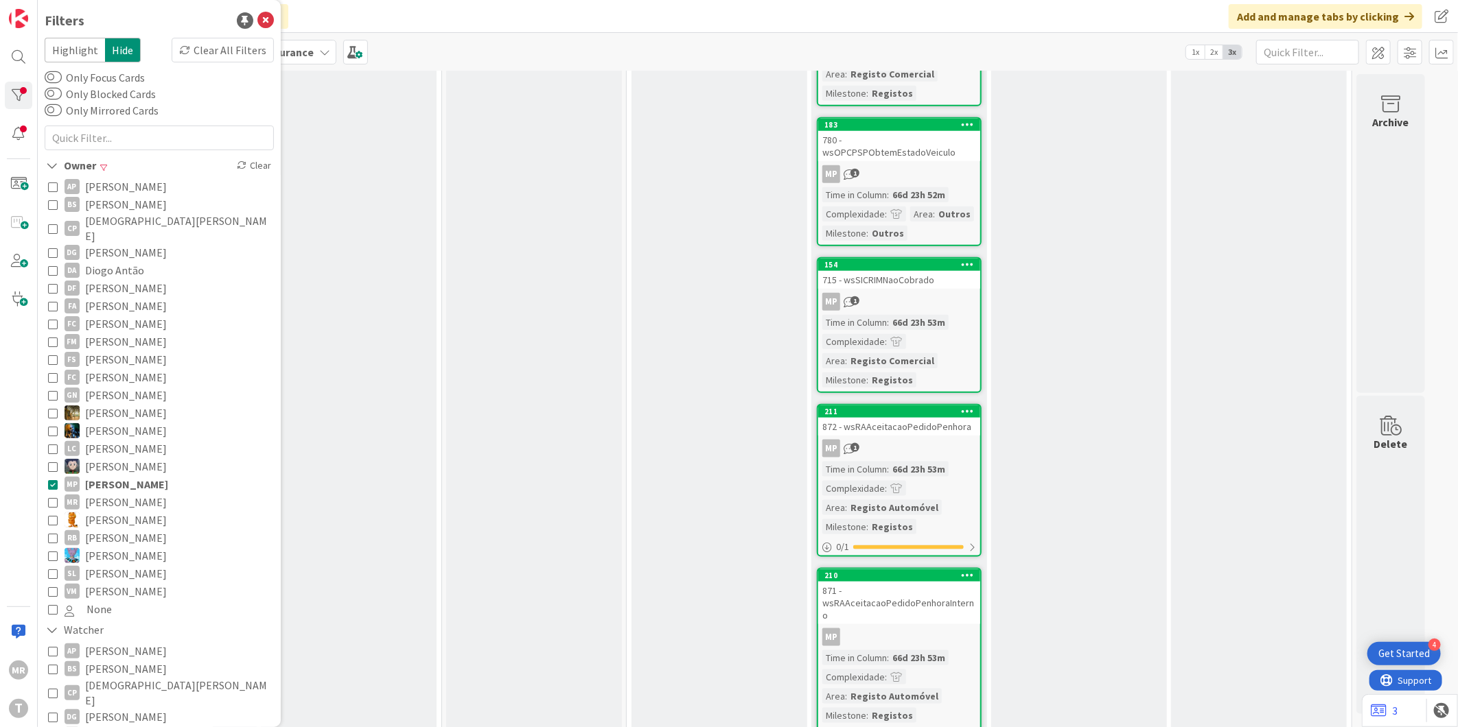
scroll to position [870, 0]
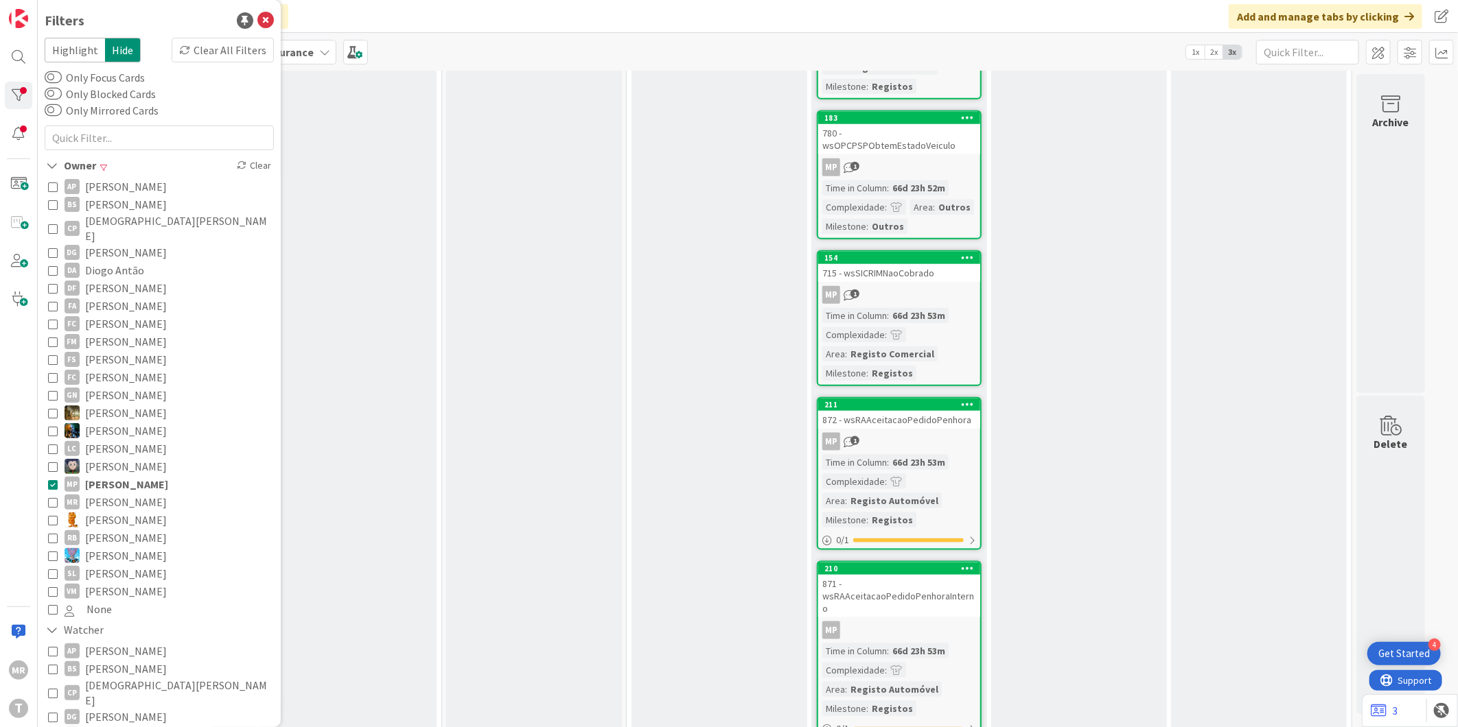
click at [916, 397] on link "211 872 - wsRAAceitacaoPedidoPenhora MP 1 Time in Column : 66d 23h 53m Complexi…" at bounding box center [899, 473] width 165 height 153
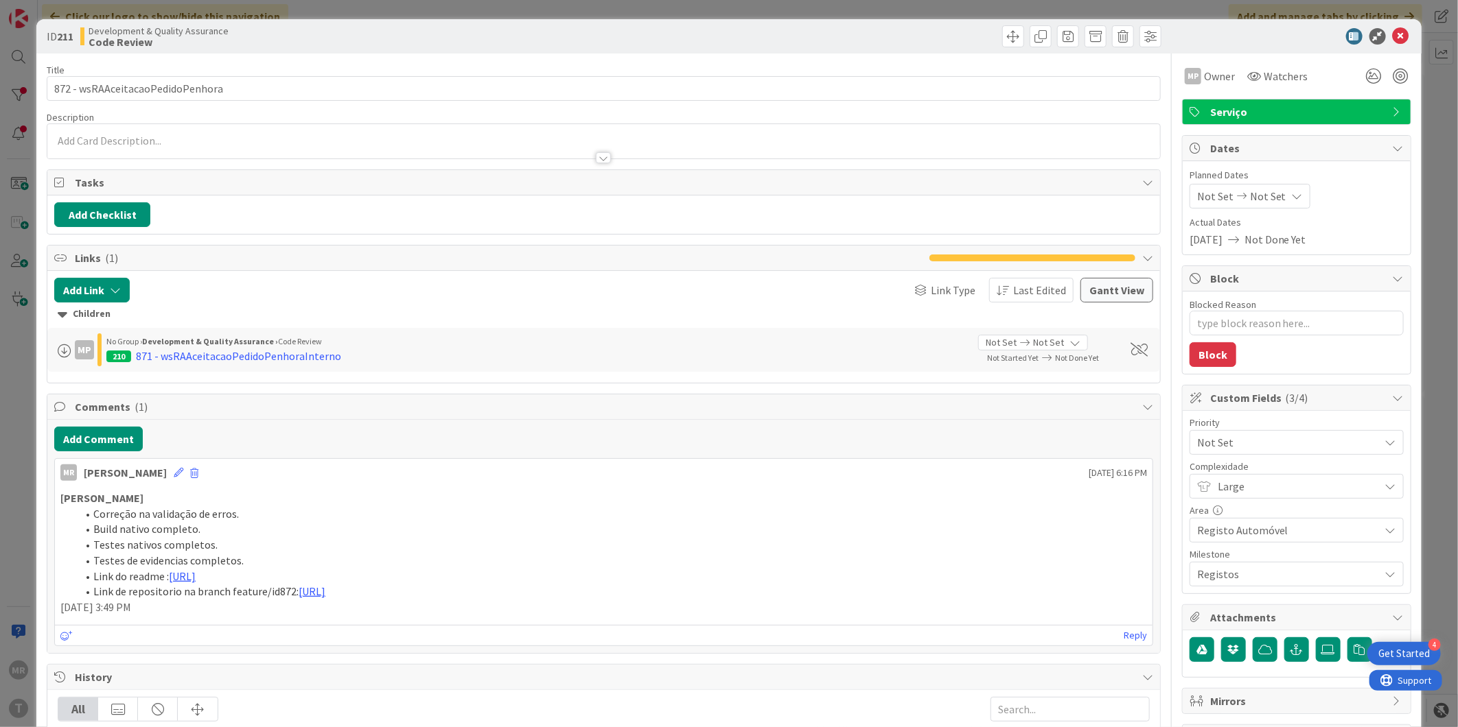
type textarea "x"
click at [1392, 35] on icon at bounding box center [1400, 36] width 16 height 16
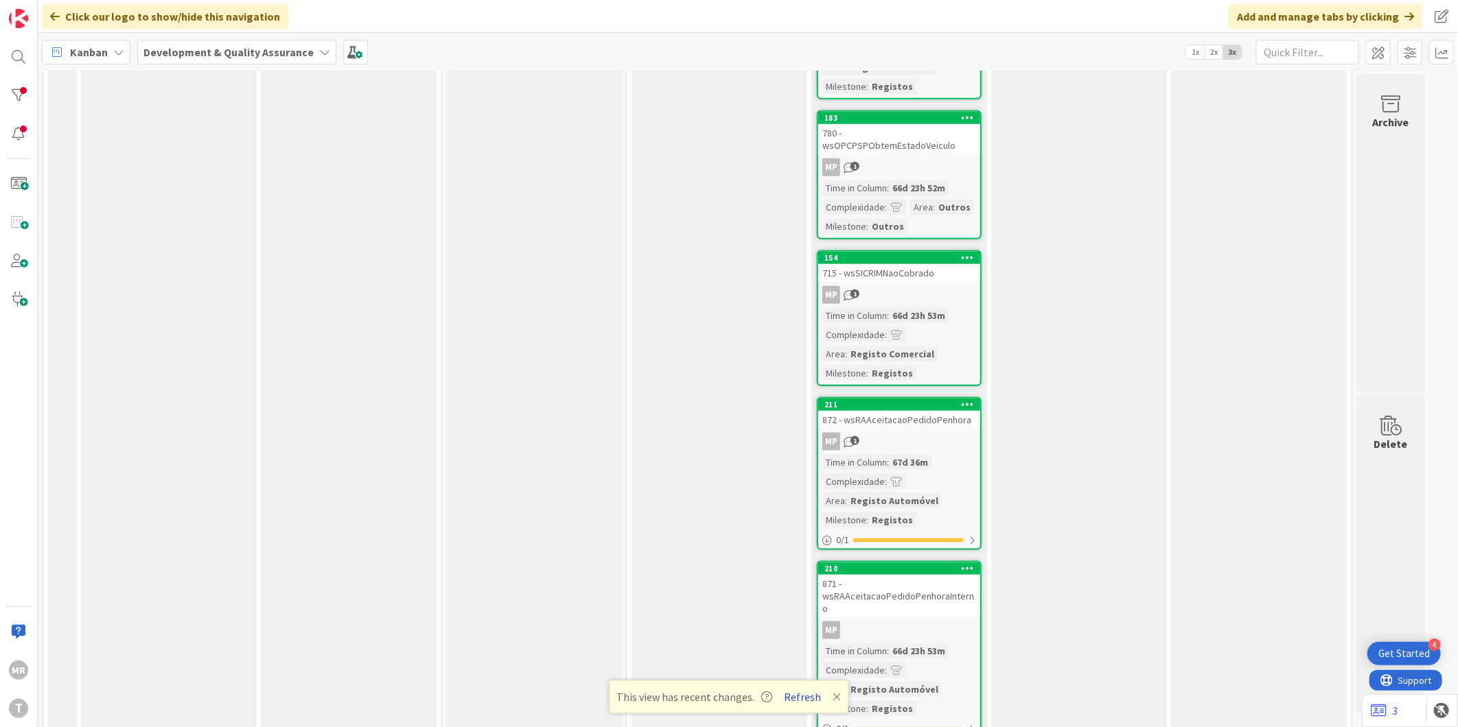
click at [807, 695] on button "Refresh" at bounding box center [803, 697] width 47 height 18
